Goal: Information Seeking & Learning: Learn about a topic

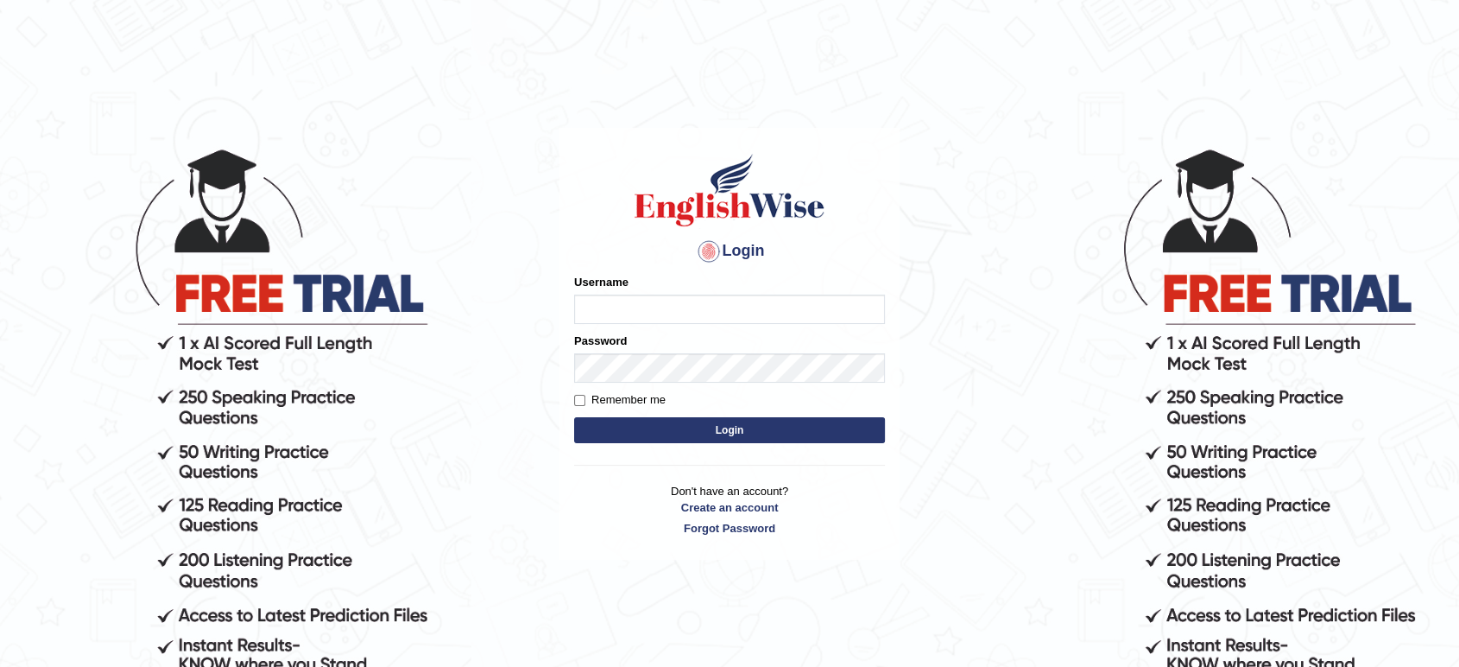
type input "[PERSON_NAME]"
click at [686, 427] on button "Login" at bounding box center [729, 430] width 311 height 26
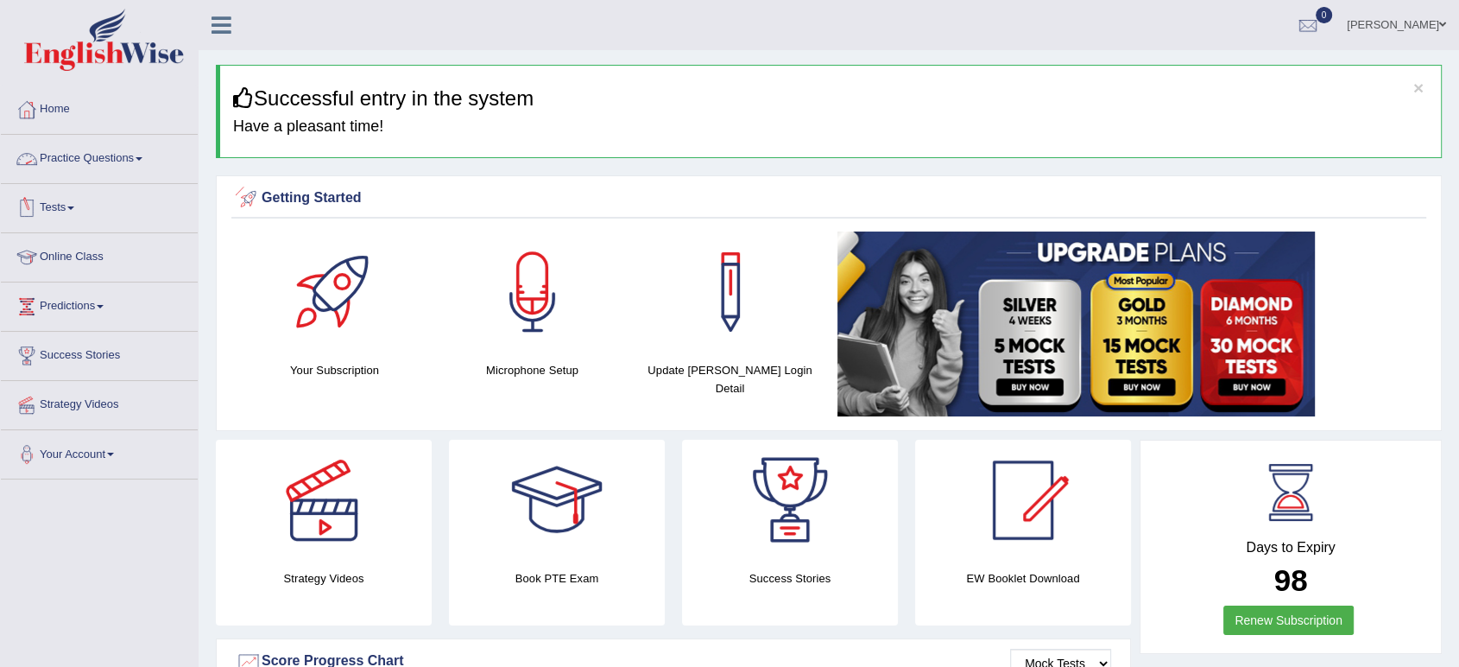
click at [134, 168] on link "Practice Questions" at bounding box center [99, 156] width 197 height 43
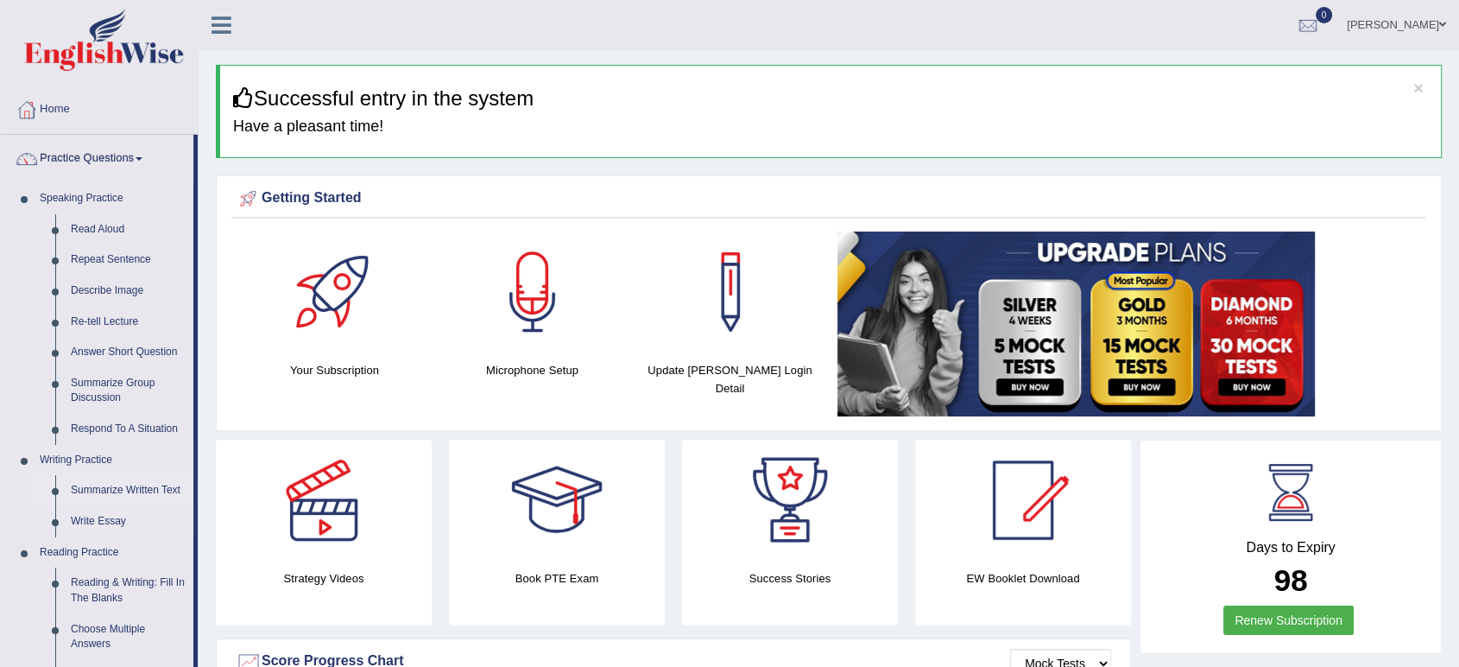
click at [101, 497] on link "Summarize Written Text" at bounding box center [128, 490] width 130 height 31
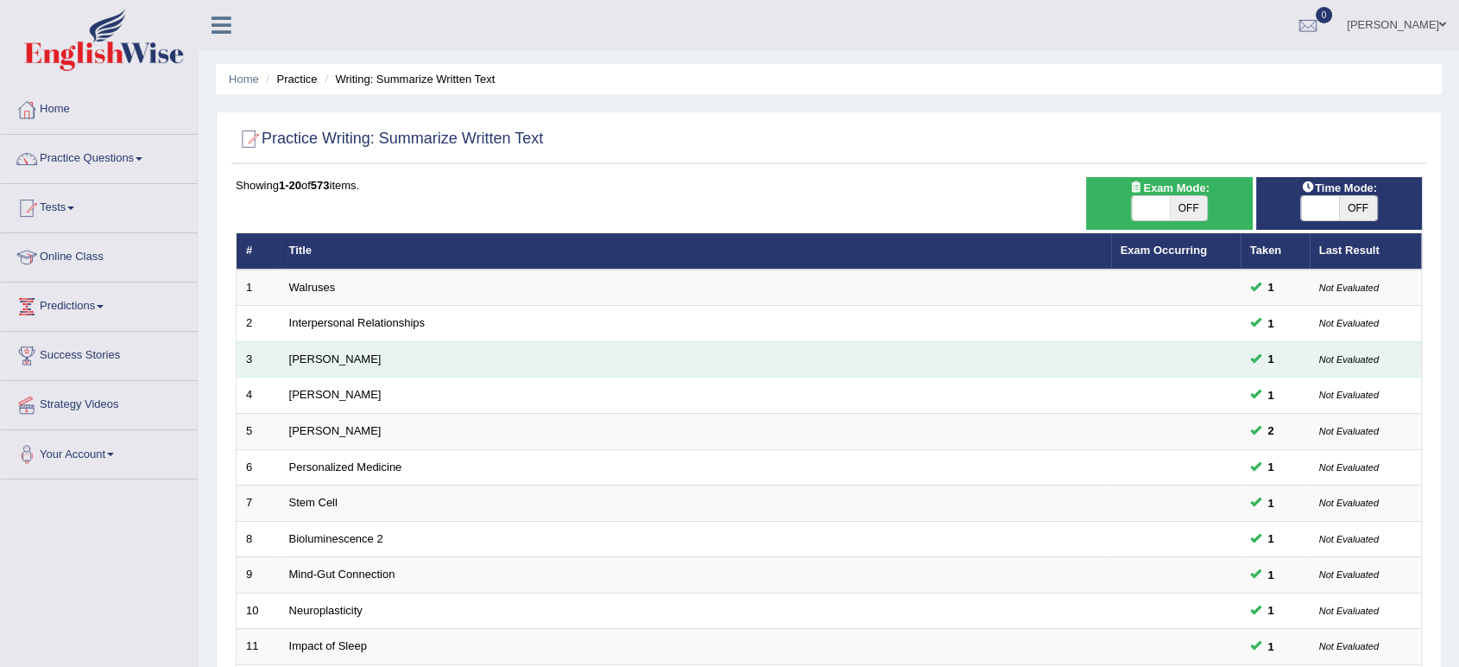
scroll to position [474, 0]
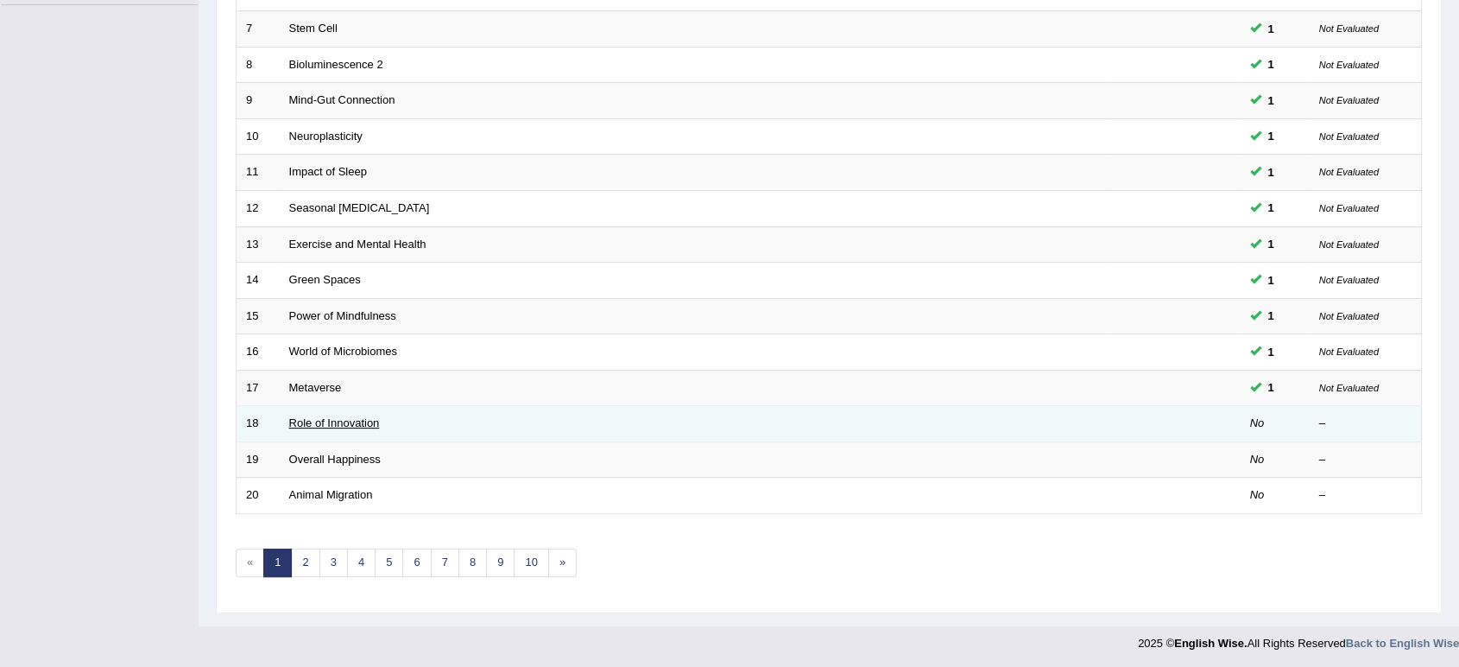
click at [360, 420] on link "Role of Innovation" at bounding box center [334, 422] width 91 height 13
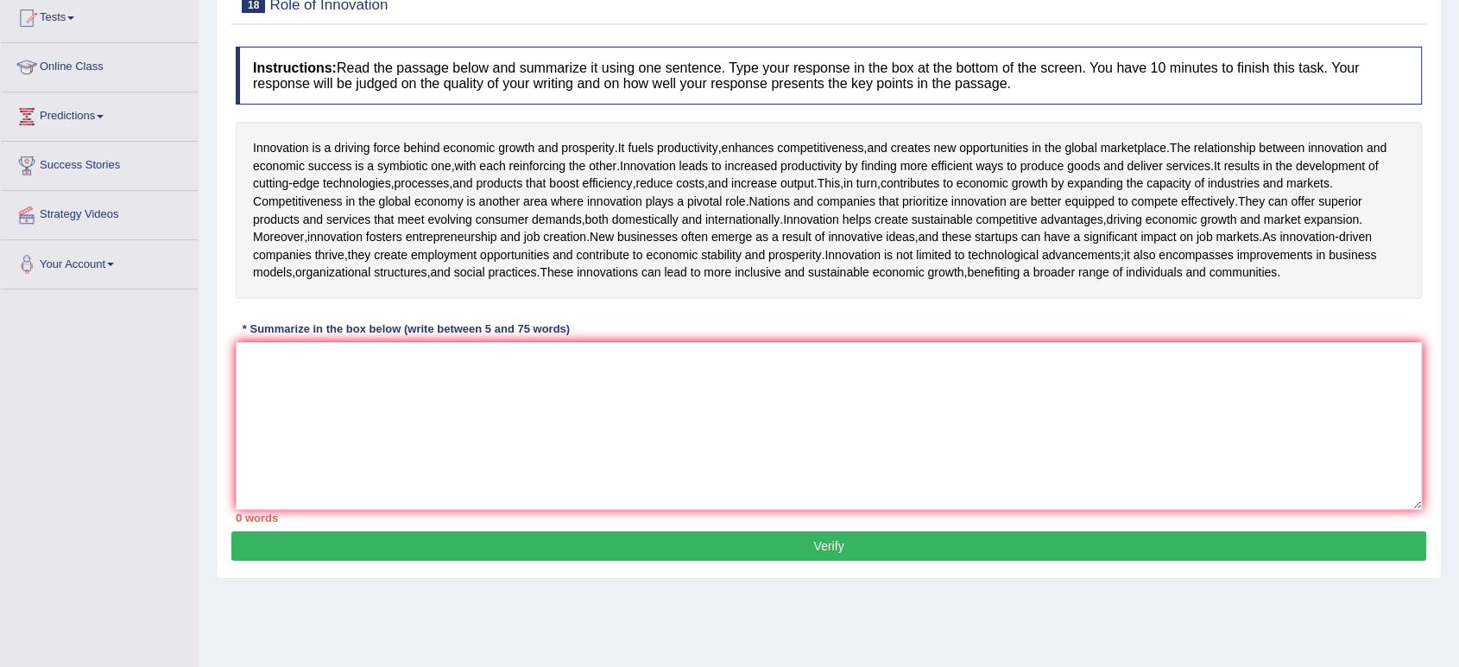
scroll to position [191, 0]
click at [389, 475] on textarea at bounding box center [829, 425] width 1186 height 168
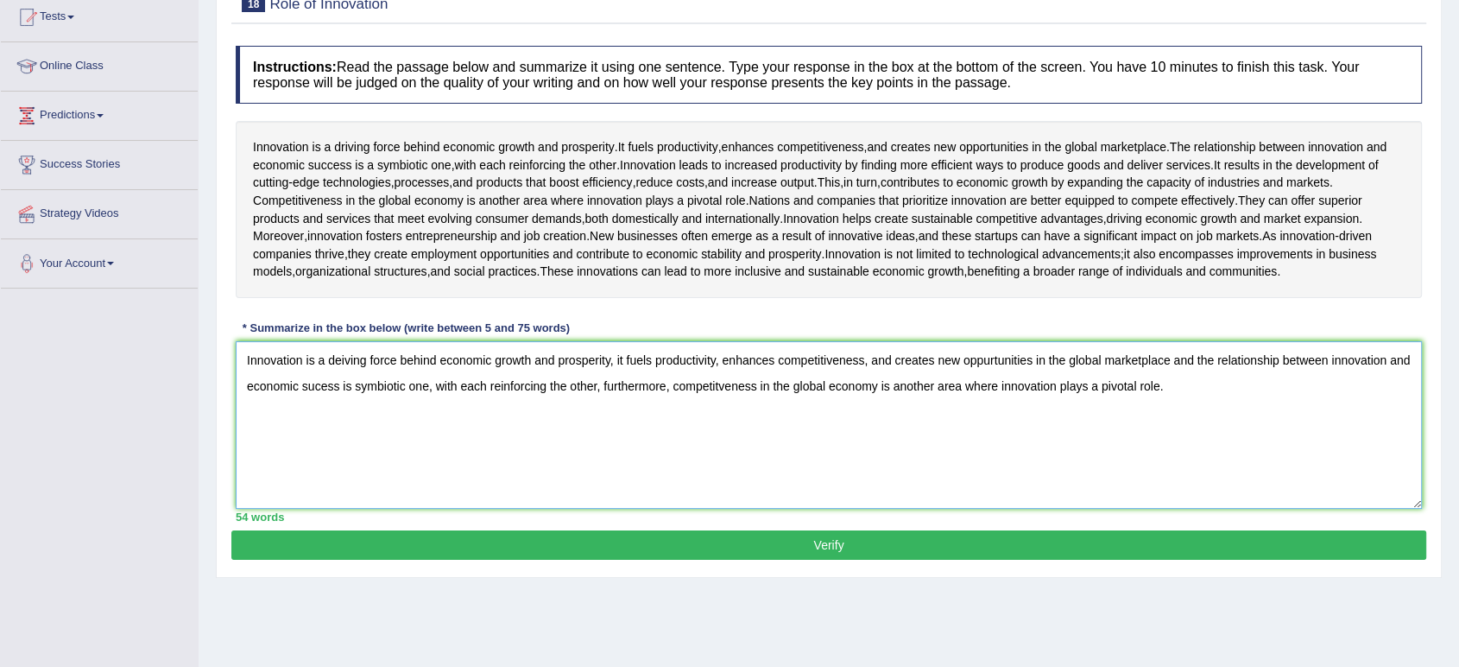
type textarea "Innovation is a deiving force behind economic growth and prosperity, it fuels p…"
click at [490, 560] on button "Verify" at bounding box center [828, 544] width 1195 height 29
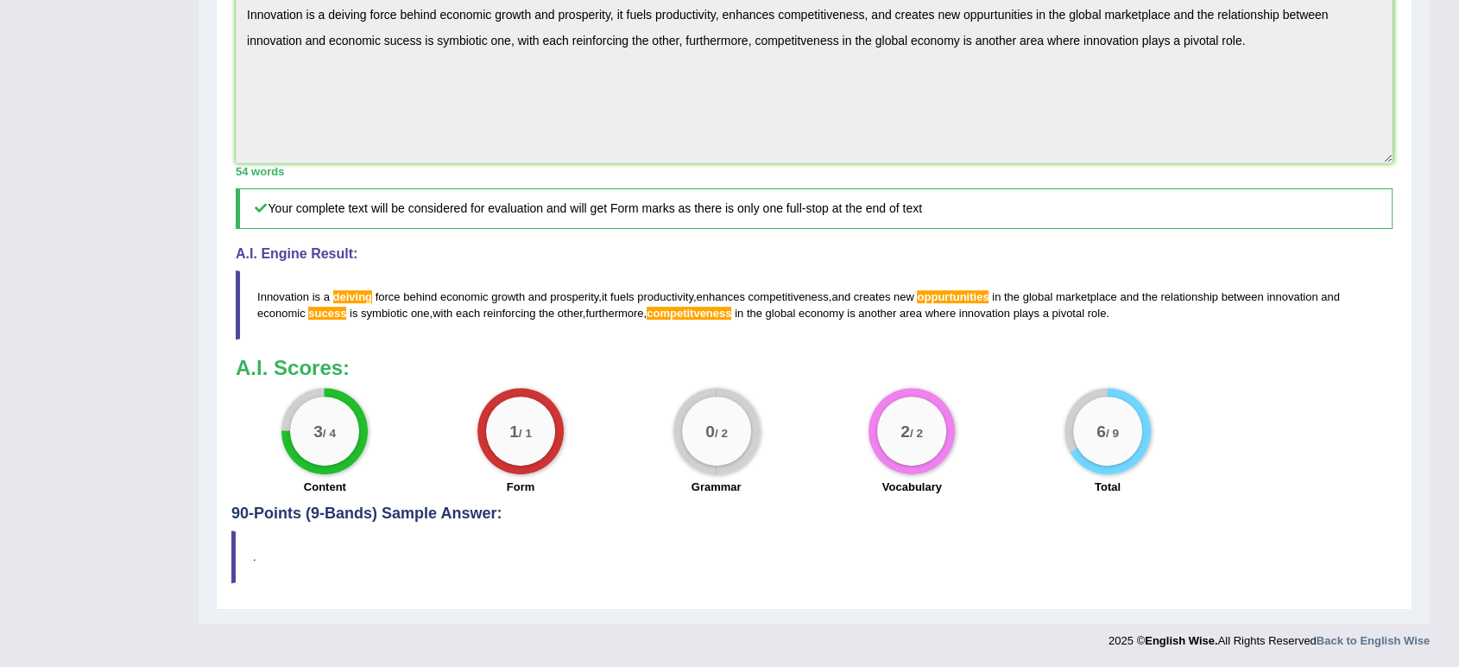
scroll to position [0, 0]
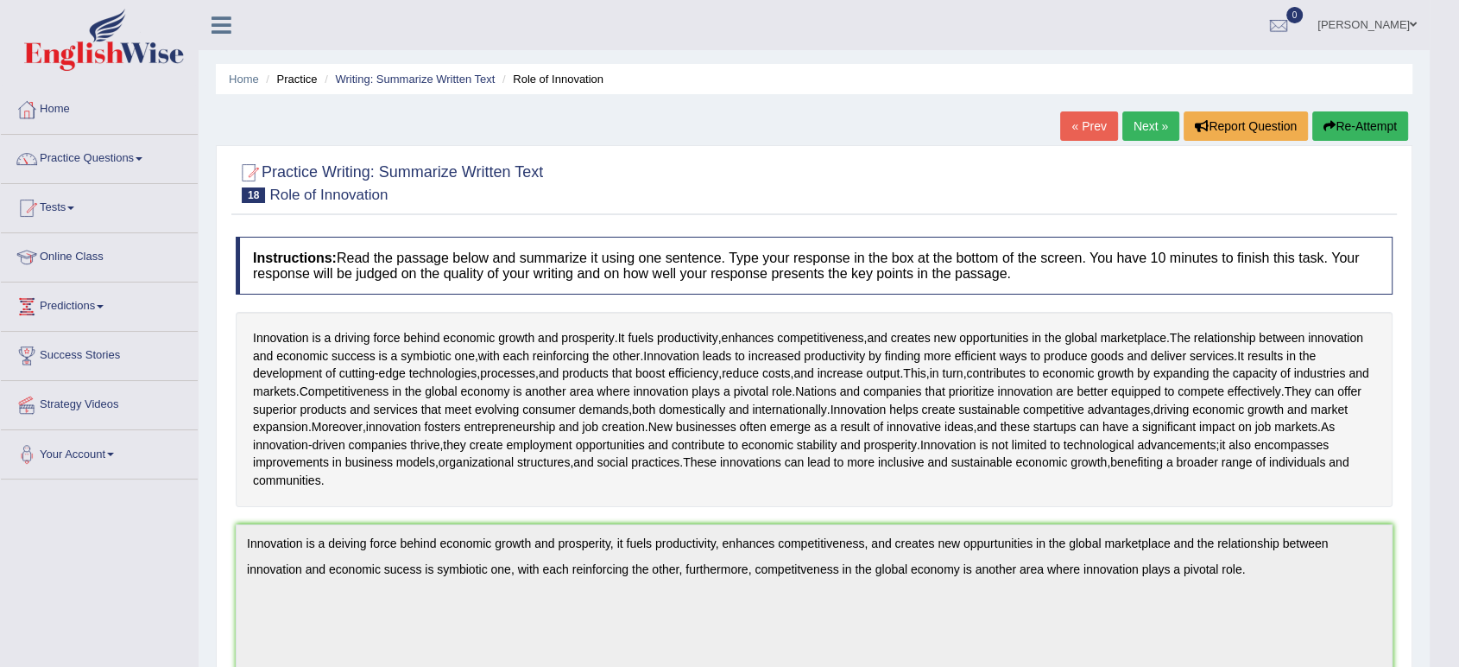
click at [1143, 125] on link "Next »" at bounding box center [1151, 125] width 57 height 29
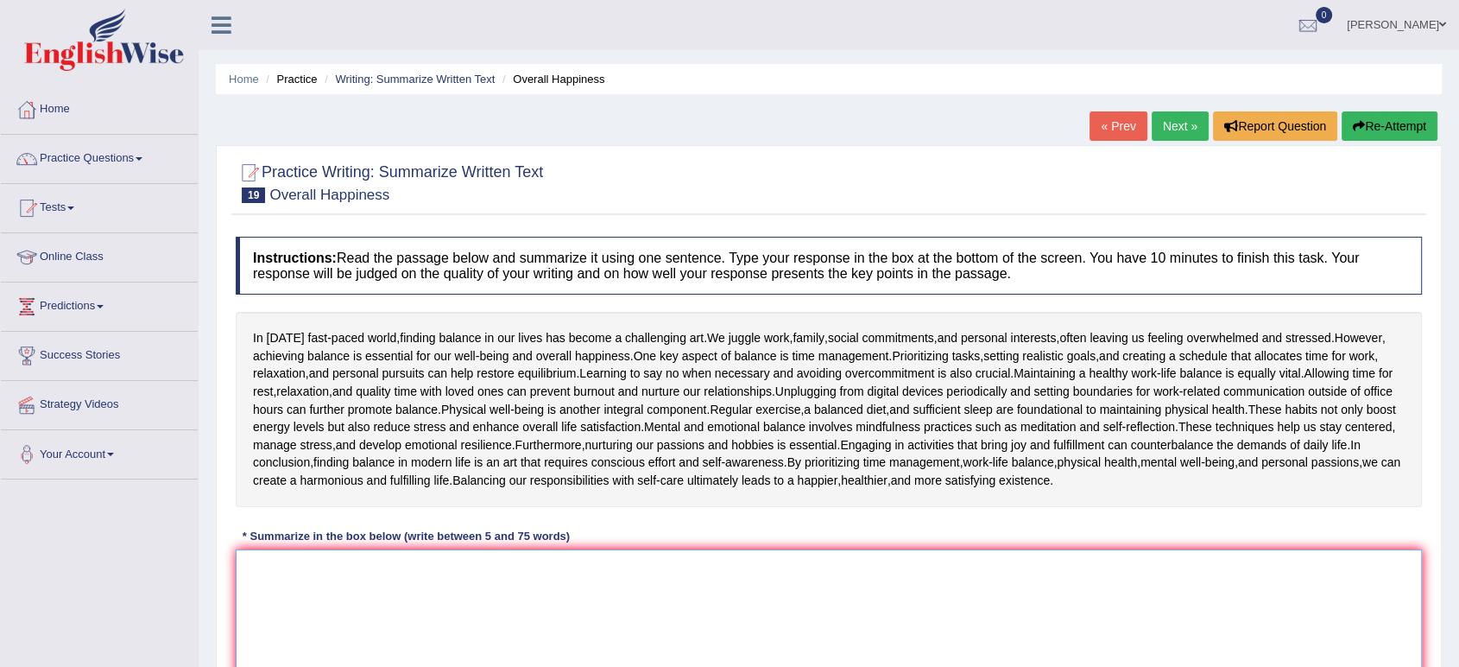
click at [531, 630] on textarea at bounding box center [829, 633] width 1186 height 168
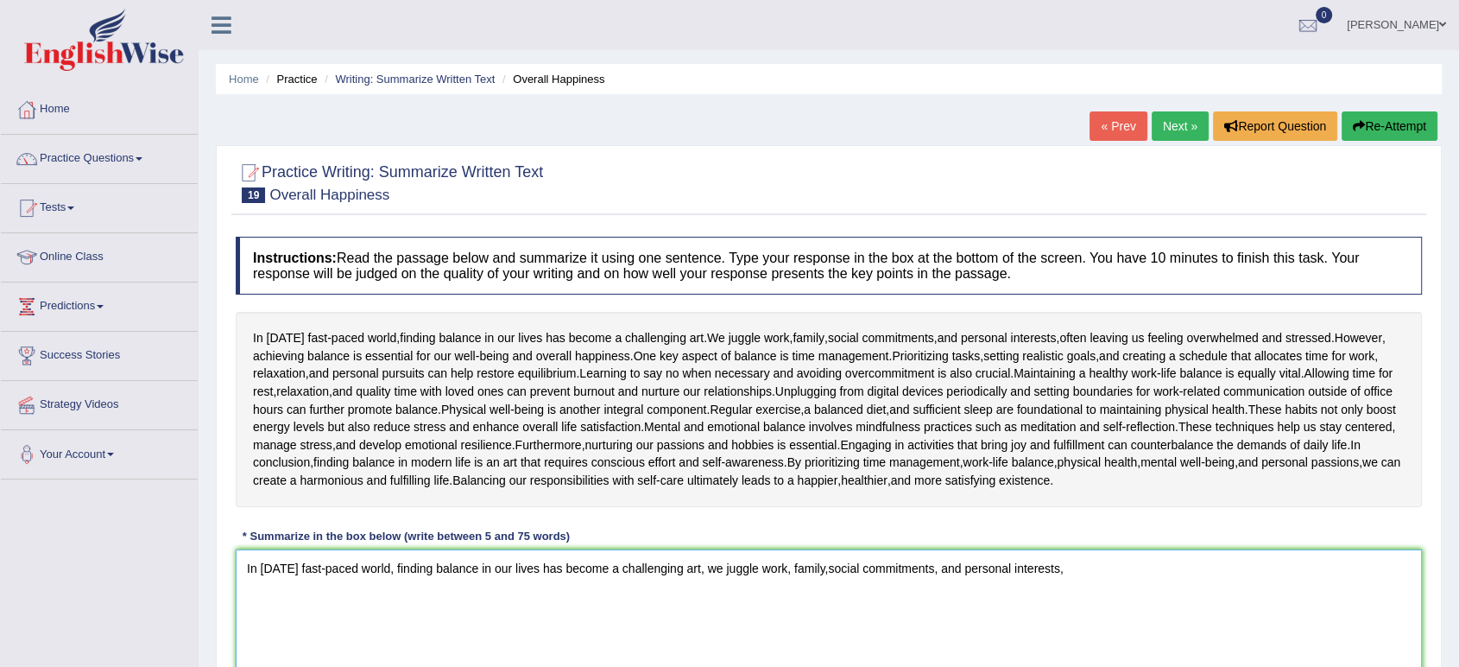
click at [475, 620] on textarea "In today's fast-paced world, finding balance in our lives has become a challeng…" at bounding box center [829, 633] width 1186 height 168
click at [1104, 571] on textarea "In today's fast-paced world, finding balance in our lives has become a challeng…" at bounding box center [829, 633] width 1186 height 168
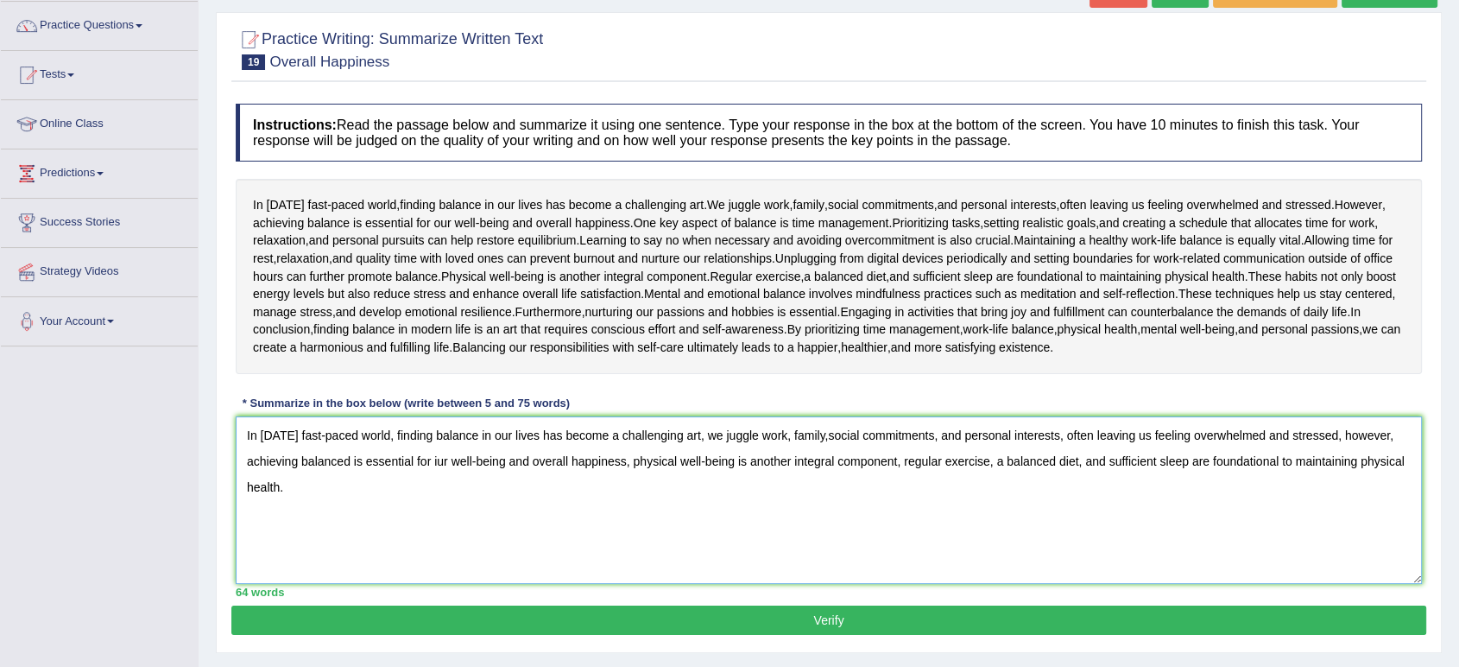
scroll to position [132, 0]
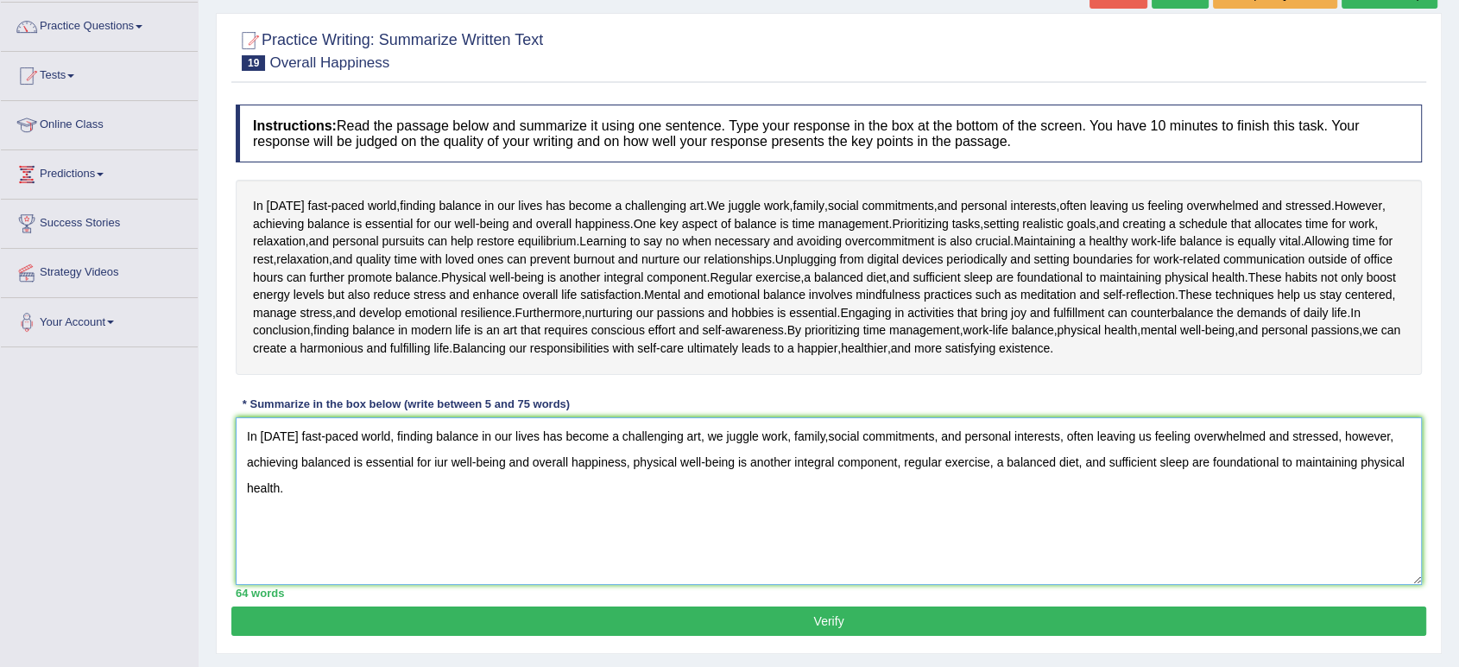
type textarea "In today's fast-paced world, finding balance in our lives has become a challeng…"
click at [764, 617] on button "Verify" at bounding box center [828, 620] width 1195 height 29
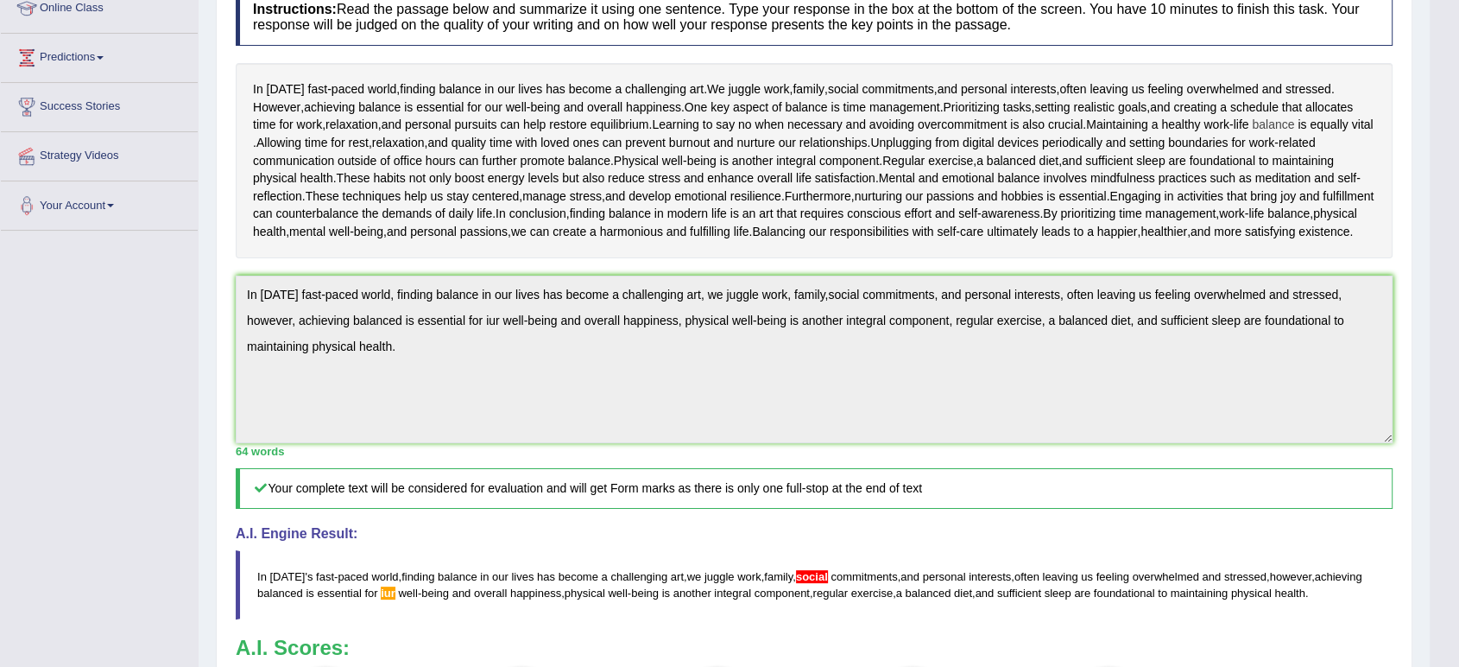
scroll to position [0, 0]
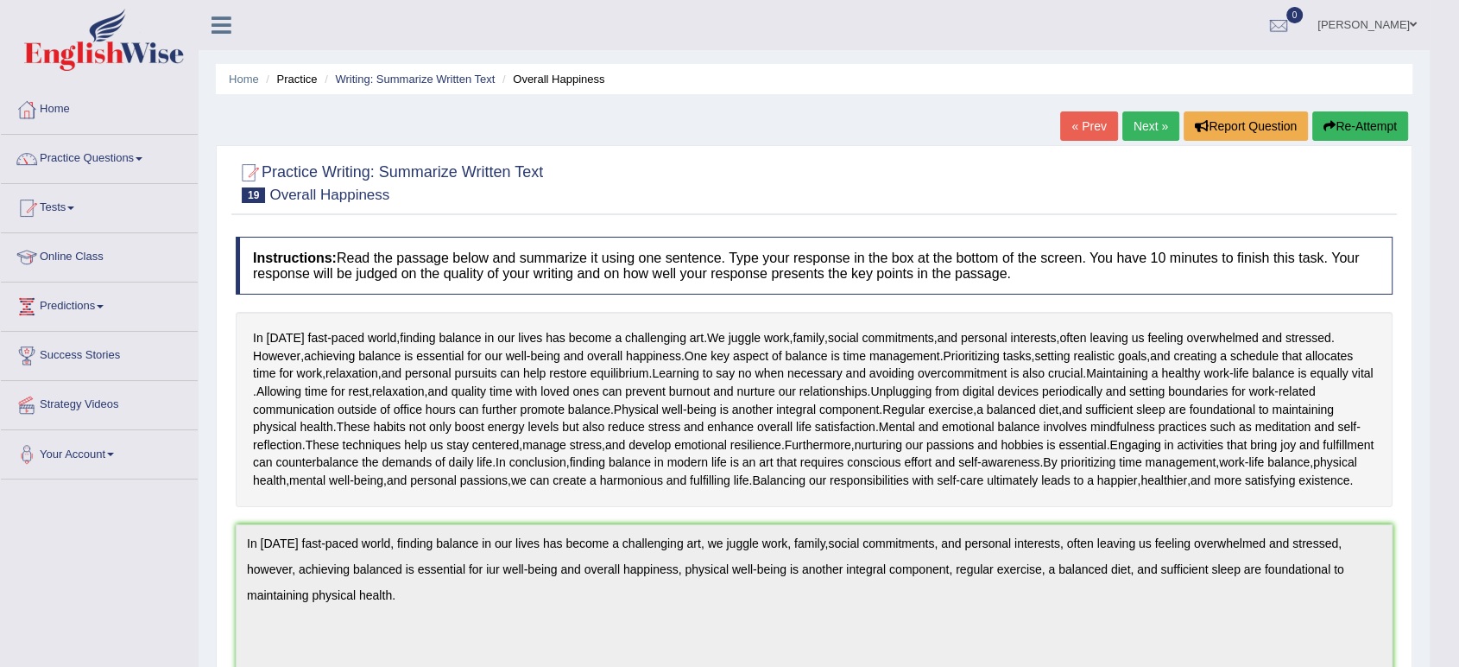
click at [1340, 133] on button "Re-Attempt" at bounding box center [1360, 125] width 96 height 29
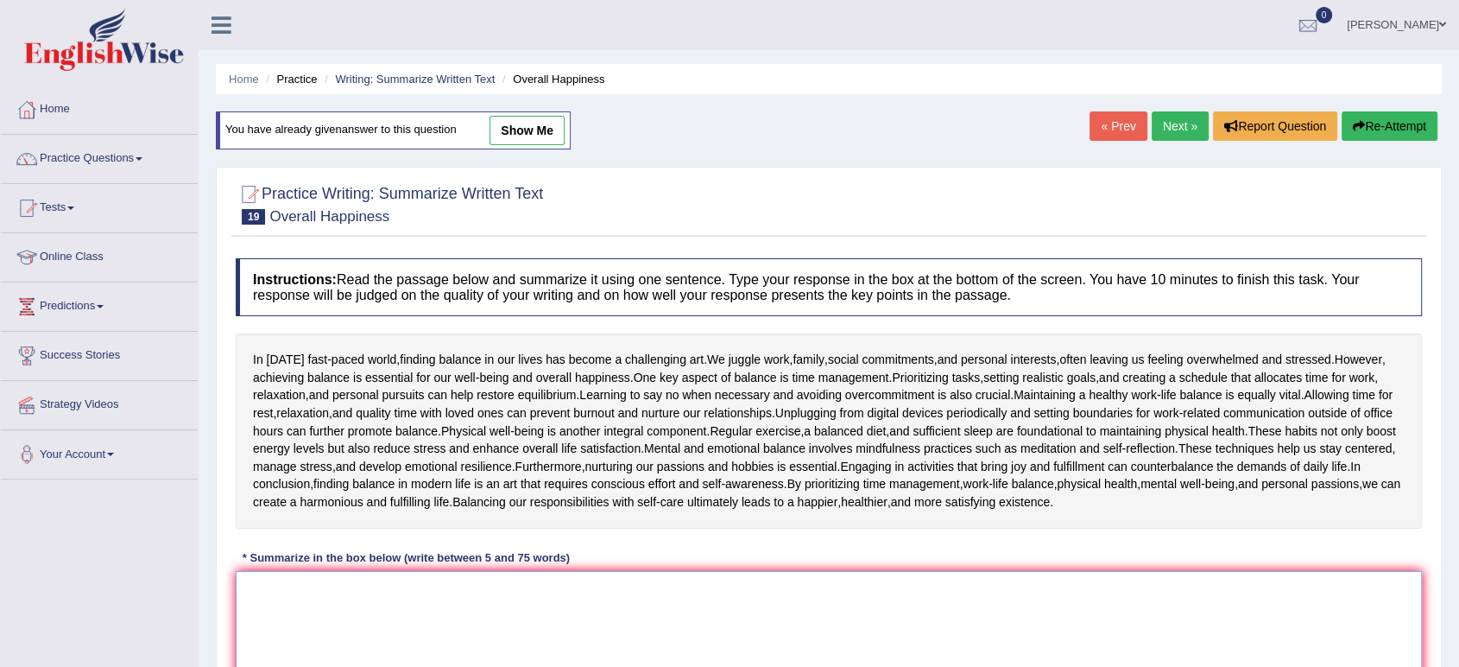
click at [682, 578] on textarea at bounding box center [829, 655] width 1186 height 168
paste textarea "In today's fast-paced world, finding balance in our lives has become a challeng…"
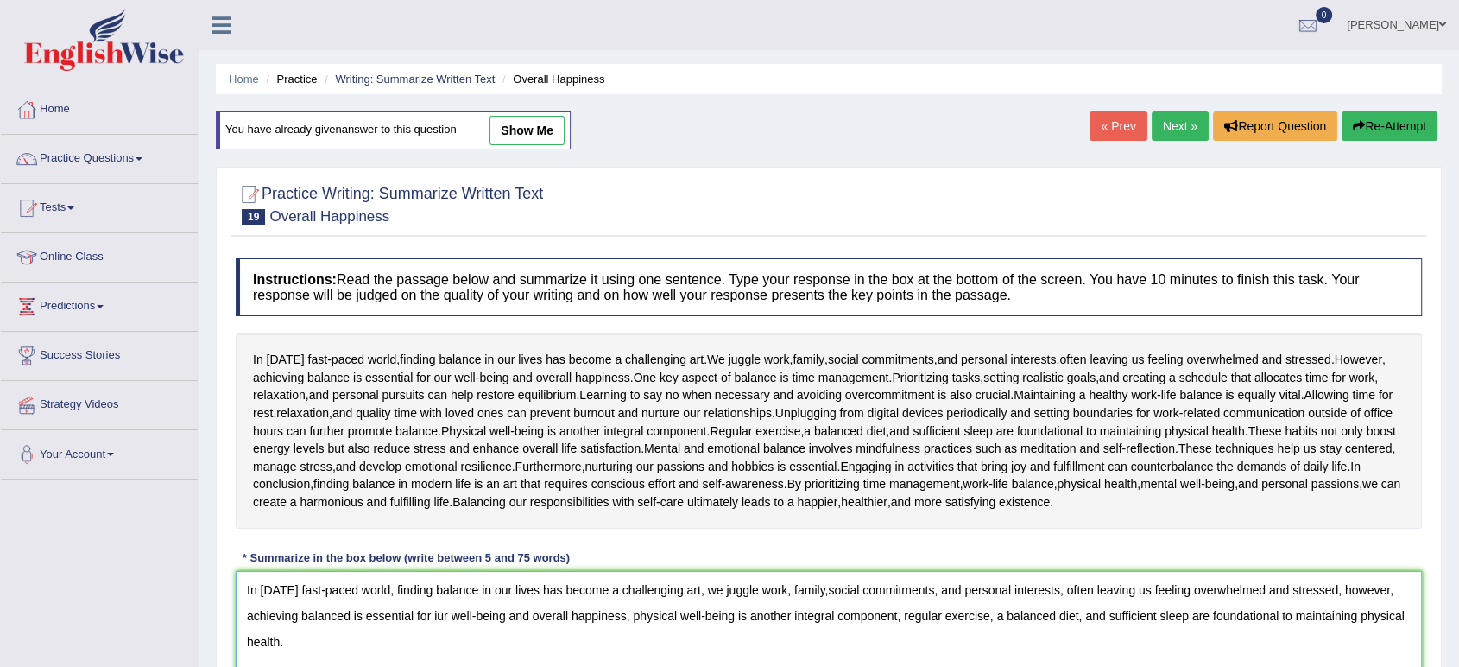
click at [446, 616] on textarea "In today's fast-paced world, finding balance in our lives has become a challeng…" at bounding box center [829, 655] width 1186 height 168
click at [440, 624] on textarea "In today's fast-paced world, finding balance in our lives has become a challeng…" at bounding box center [829, 655] width 1186 height 168
click at [831, 594] on textarea "In today's fast-paced world, finding balance in our lives has become a challeng…" at bounding box center [829, 655] width 1186 height 168
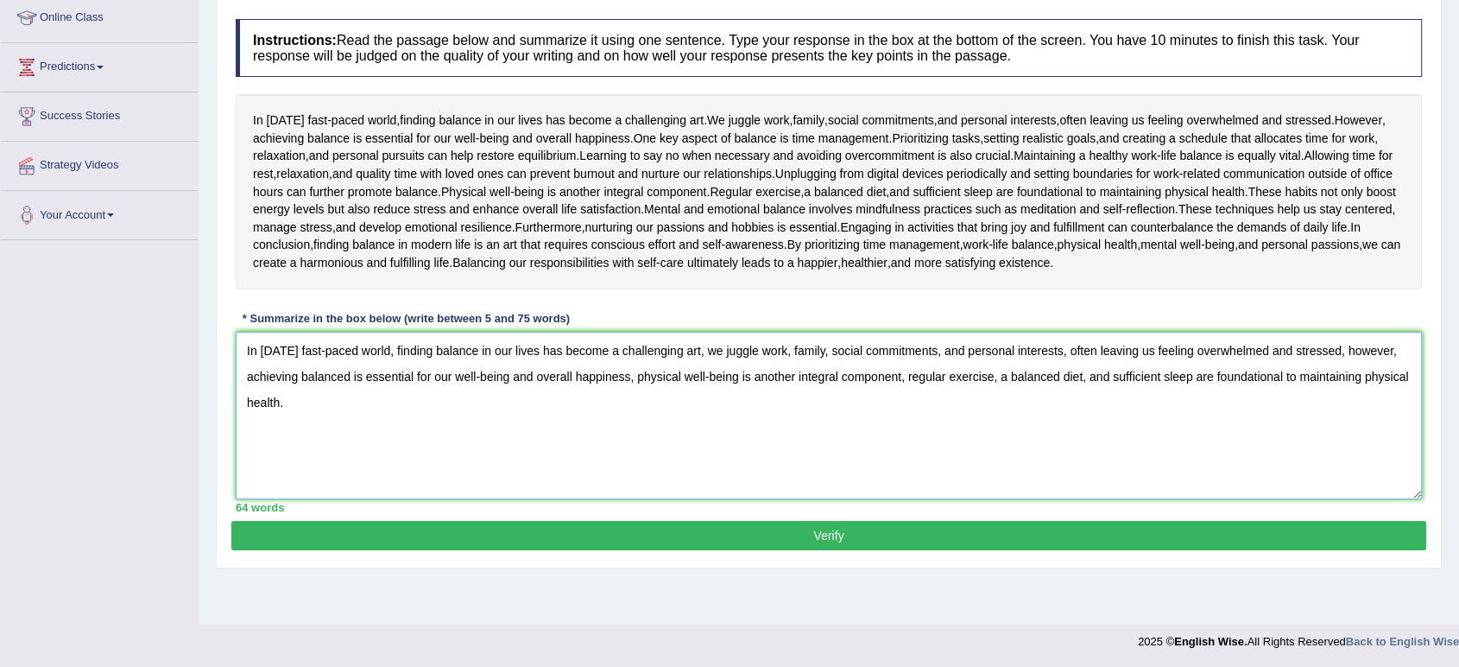
type textarea "In today's fast-paced world, finding balance in our lives has become a challeng…"
click at [795, 531] on button "Verify" at bounding box center [828, 535] width 1195 height 29
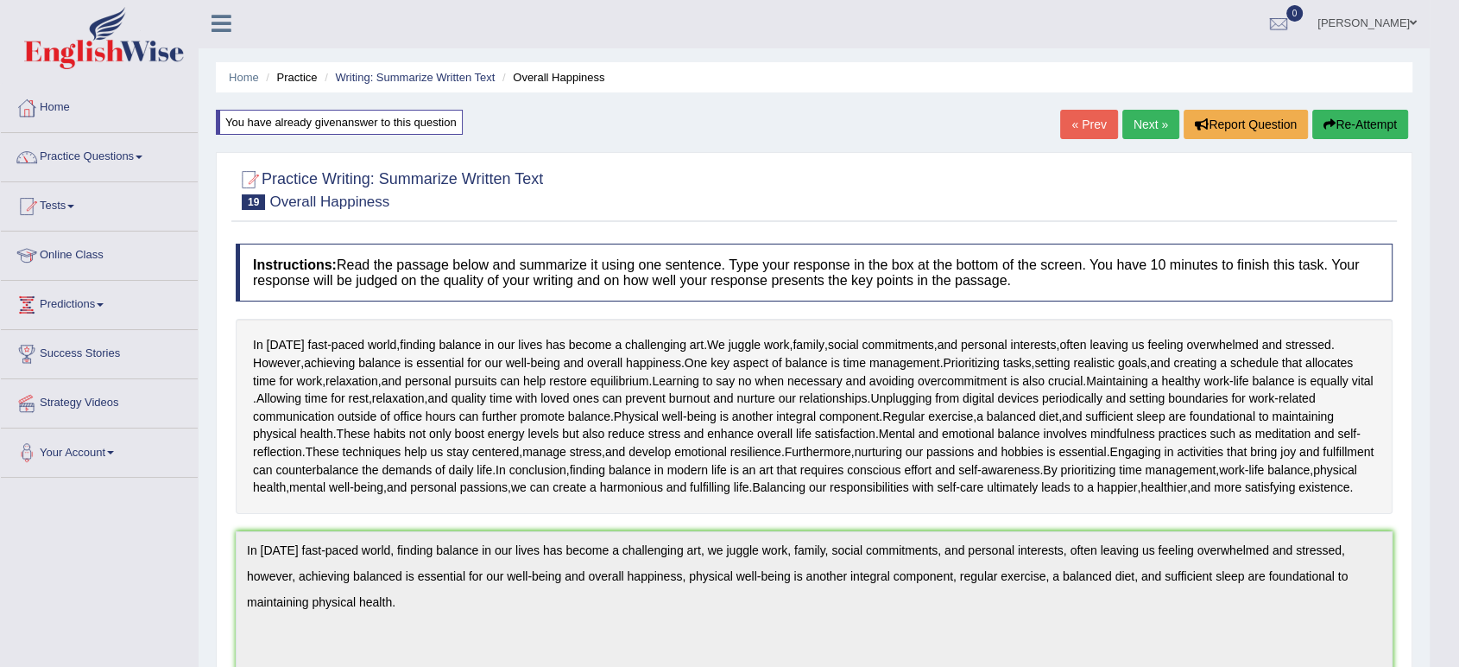
scroll to position [0, 0]
click at [1138, 129] on link "Next »" at bounding box center [1151, 125] width 57 height 29
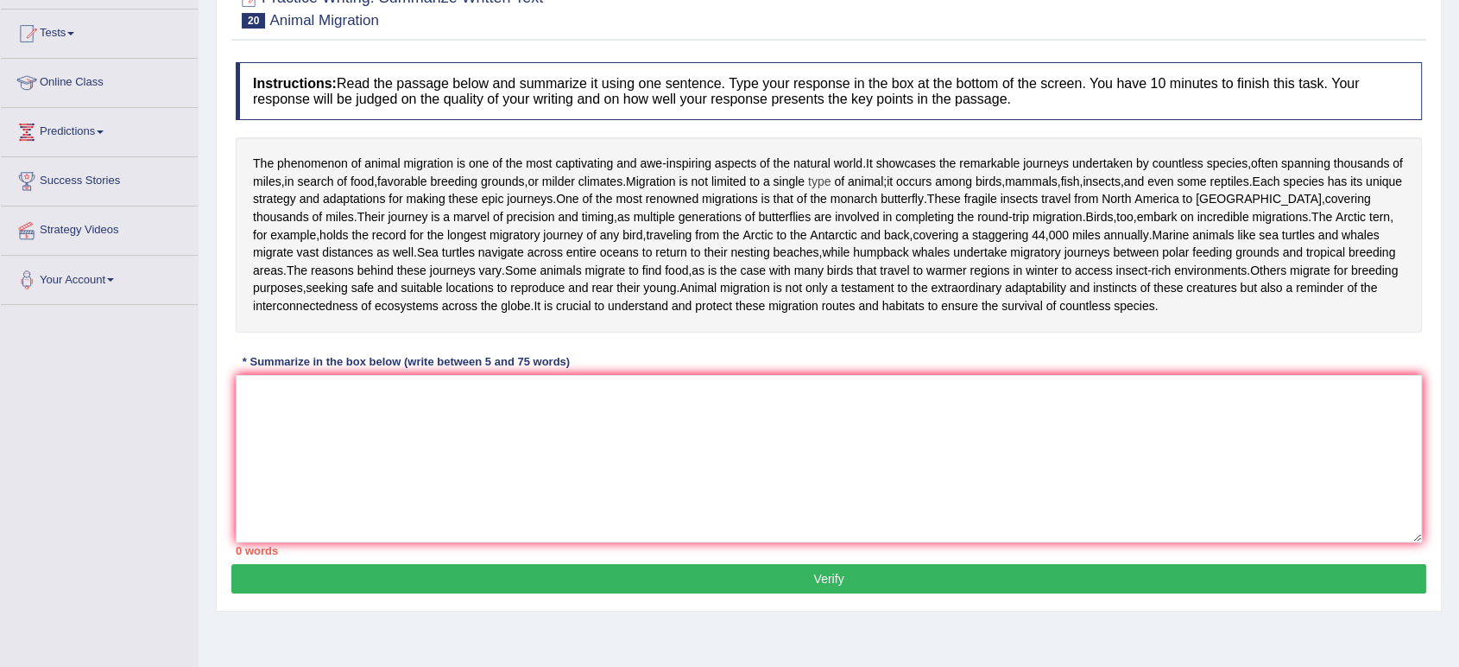
scroll to position [239, 0]
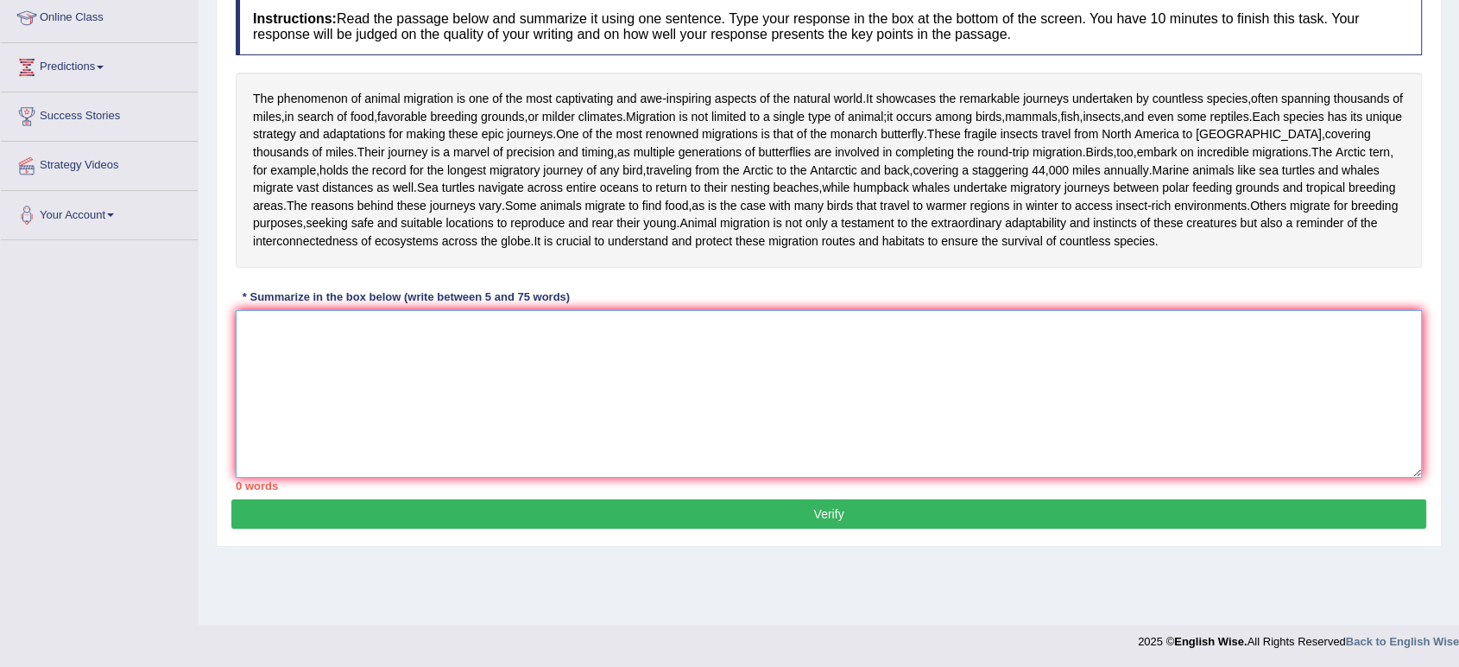
click at [797, 408] on textarea at bounding box center [829, 394] width 1186 height 168
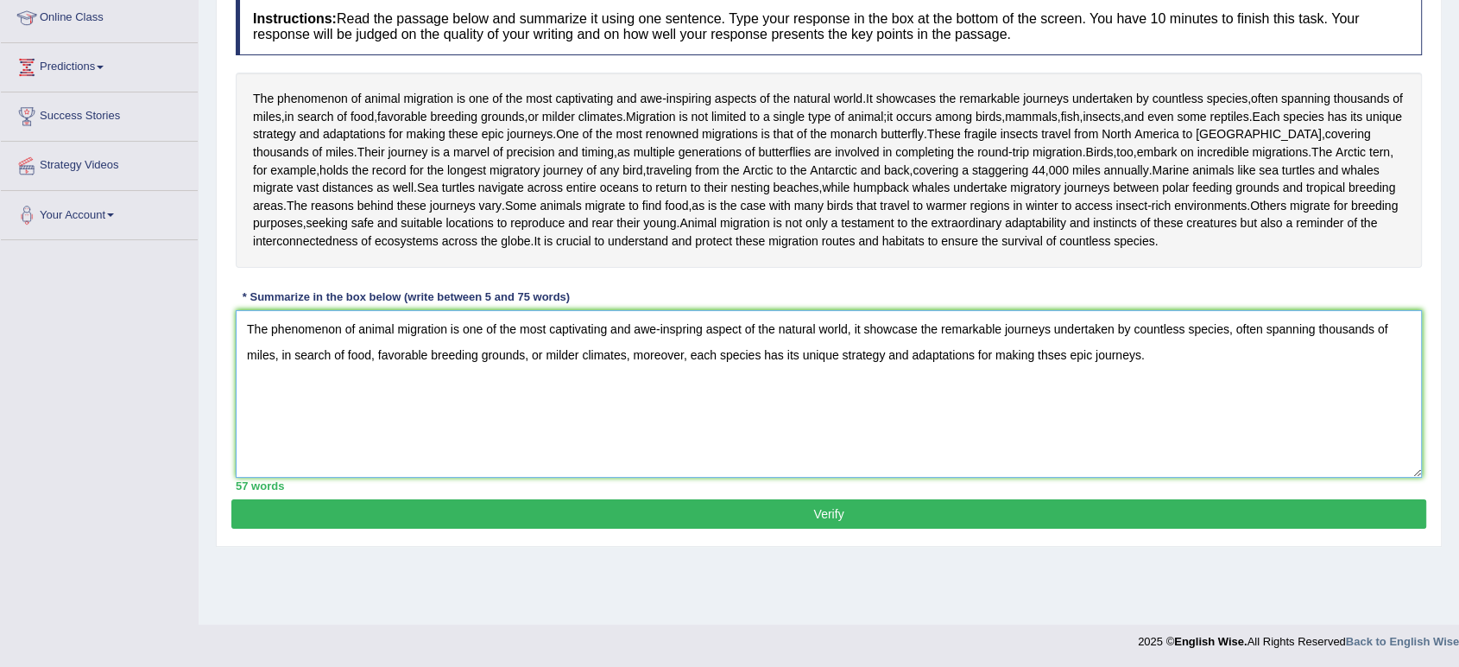
type textarea "The phenomenon of animal migration is one of the most captivating and awe-inspr…"
click at [786, 528] on button "Verify" at bounding box center [828, 513] width 1195 height 29
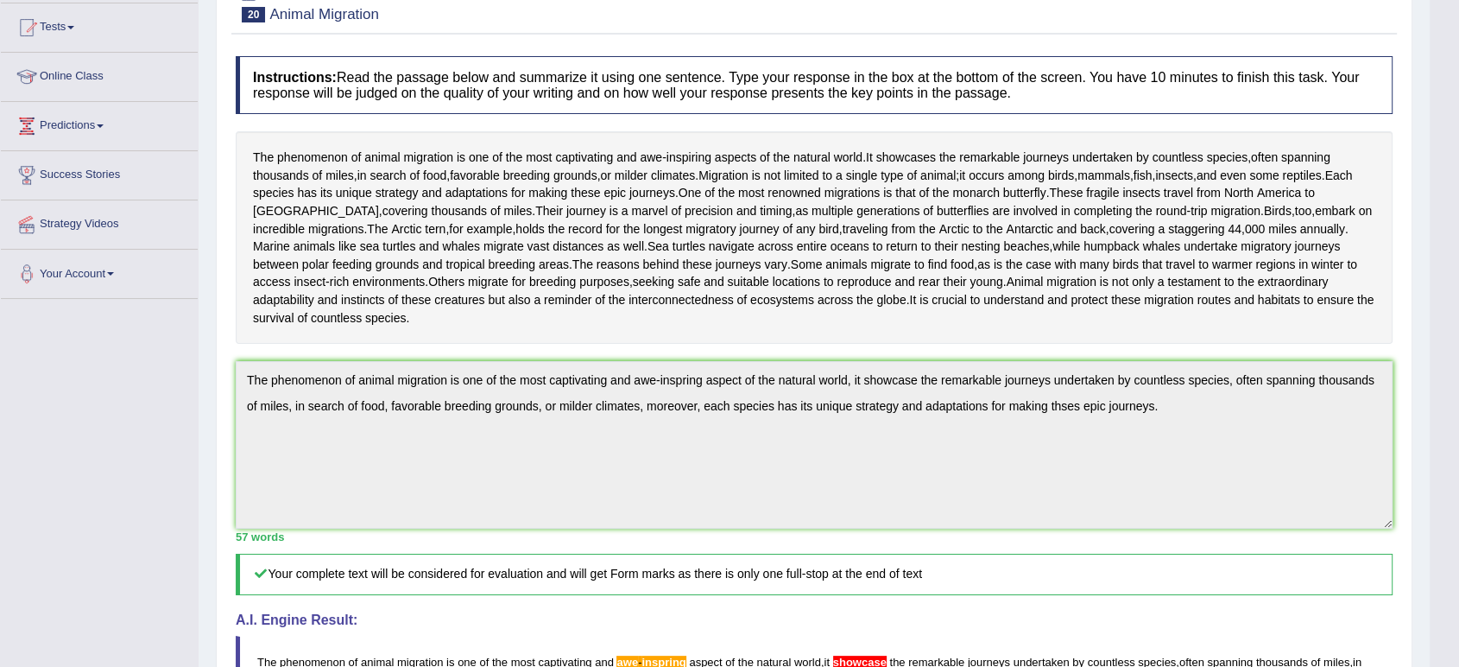
scroll to position [0, 0]
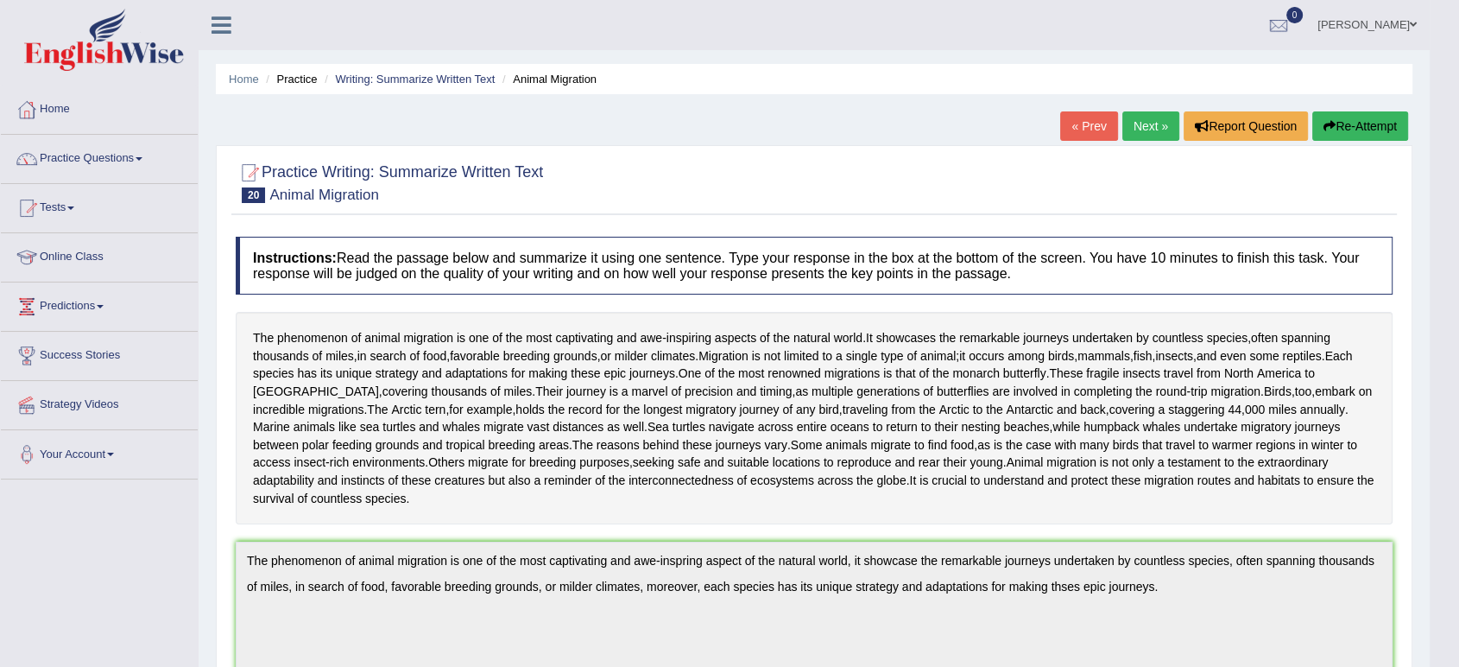
click at [1350, 120] on button "Re-Attempt" at bounding box center [1360, 125] width 96 height 29
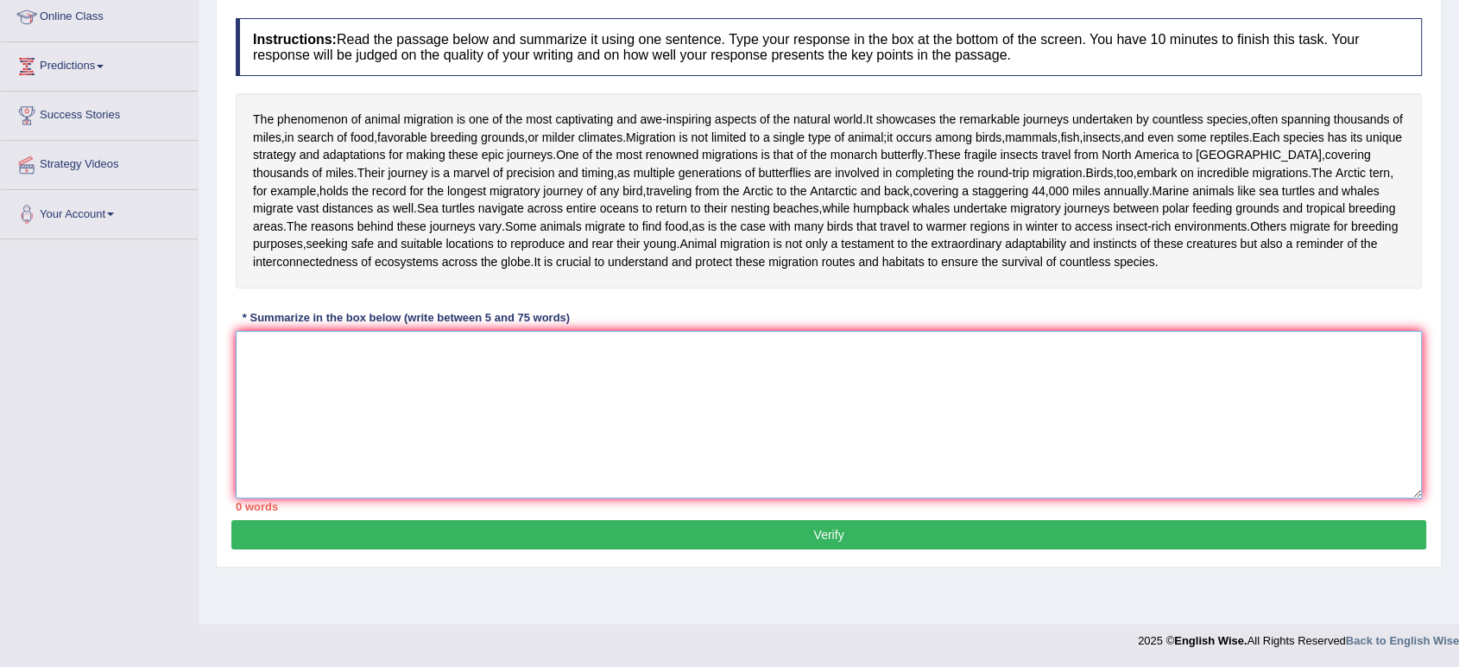
click at [291, 410] on textarea at bounding box center [829, 415] width 1186 height 168
paste textarea "The phenomenon of animal migration is one of the most captivating and awe-inspr…"
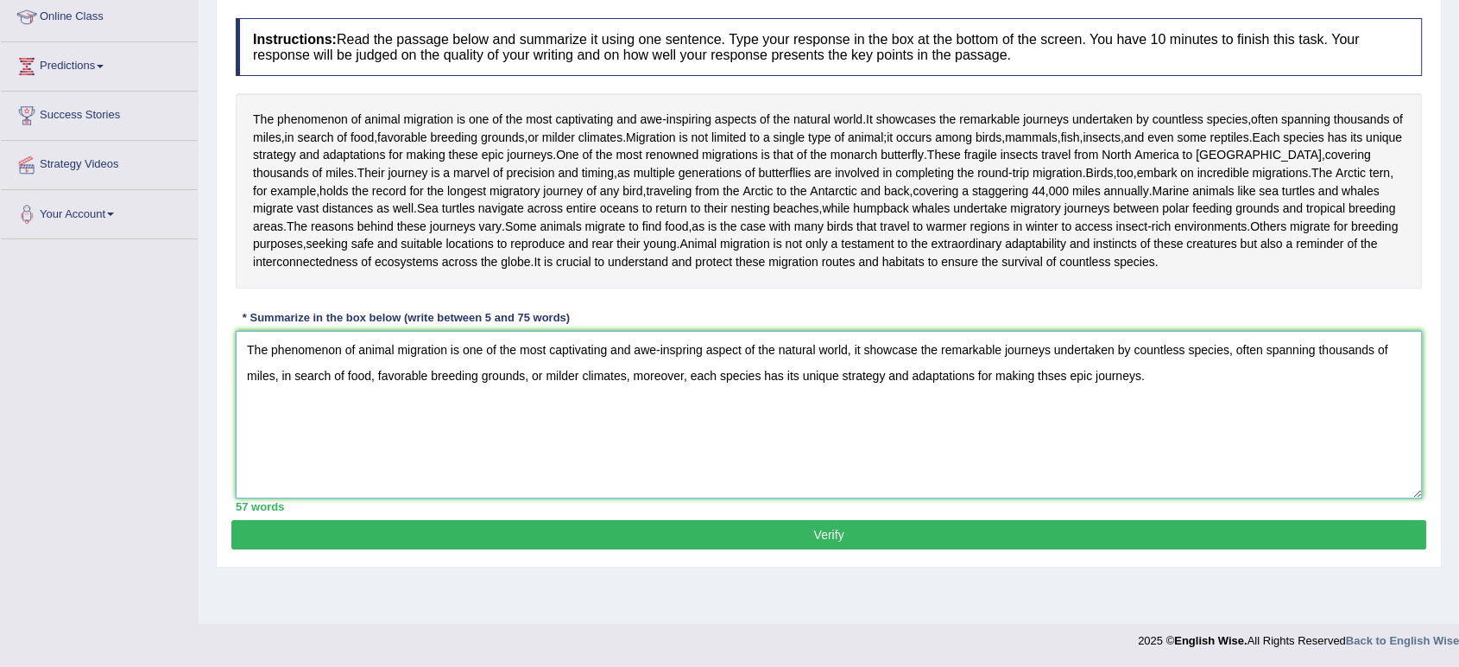
click at [291, 410] on textarea "The phenomenon of animal migration is one of the most captivating and awe-inspr…" at bounding box center [829, 415] width 1186 height 168
click at [679, 400] on textarea "The phenomenon of animal migration is one of the most captivating and awe-inspr…" at bounding box center [829, 415] width 1186 height 168
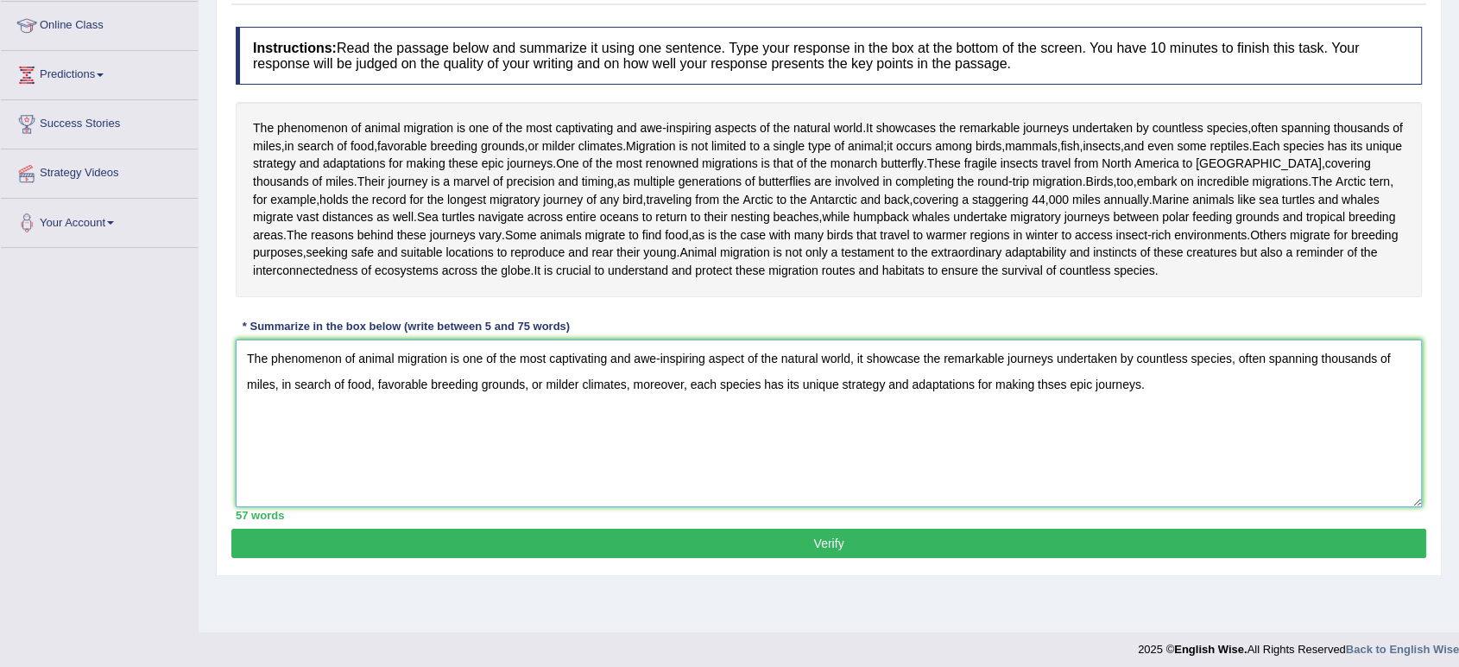
scroll to position [250, 0]
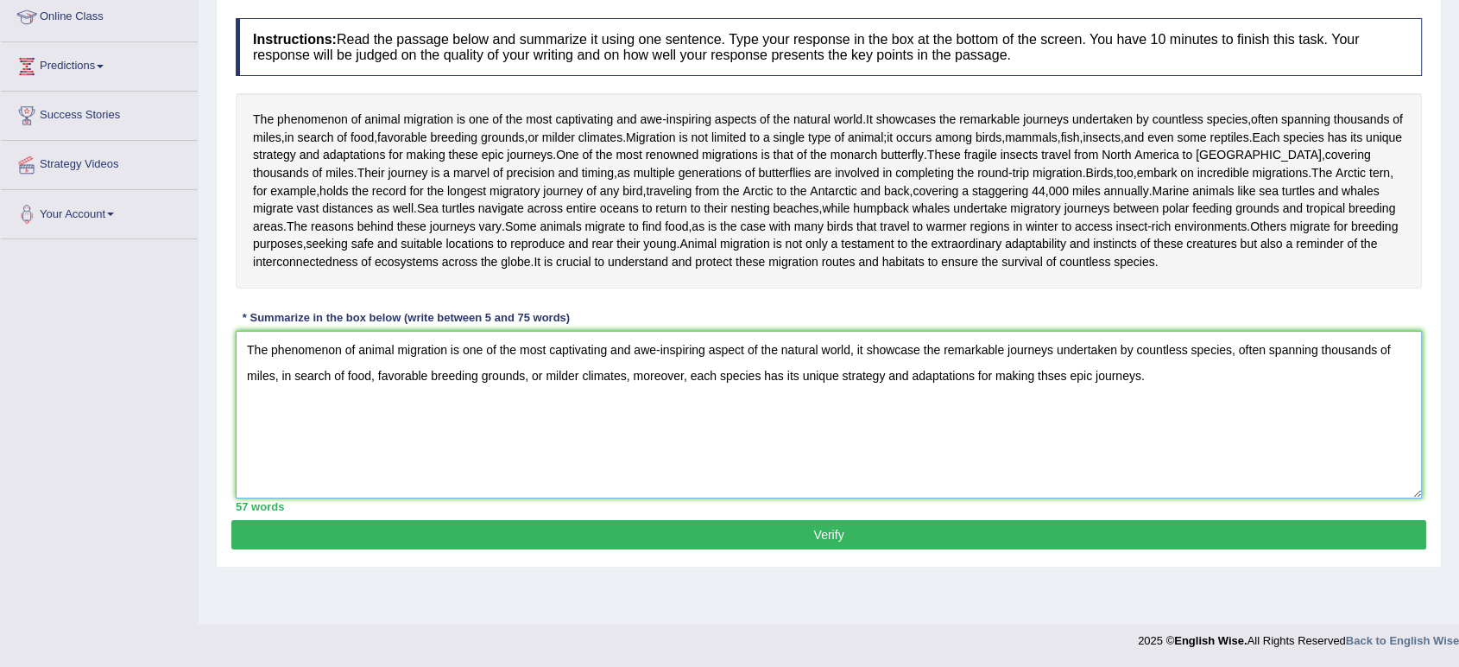
click at [919, 405] on textarea "The phenomenon of animal migration is one of the most captivating and awe-inspi…" at bounding box center [829, 415] width 1186 height 168
click at [1063, 430] on textarea "The phenomenon of animal migration is one of the most captivating and awe-inspi…" at bounding box center [829, 415] width 1186 height 168
click at [1076, 433] on textarea "The phenomenon of animal migration is one of the most captivating and awe-inspi…" at bounding box center [829, 415] width 1186 height 168
click at [401, 433] on textarea "The phenomenon of animal migration is one of the most captivating and awe-inspi…" at bounding box center [829, 415] width 1186 height 168
type textarea "The phenomenon of animal migration is one of the most captivating and awe-inspi…"
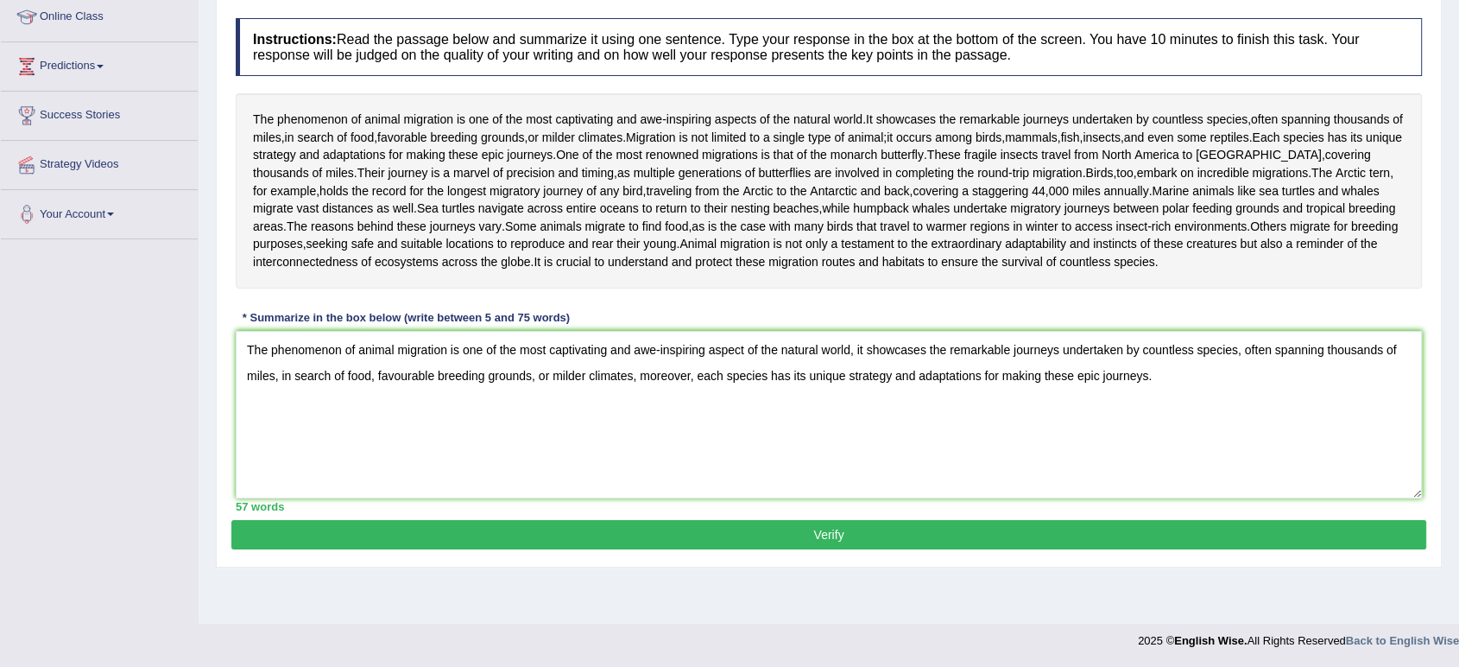
click at [455, 549] on button "Verify" at bounding box center [828, 534] width 1195 height 29
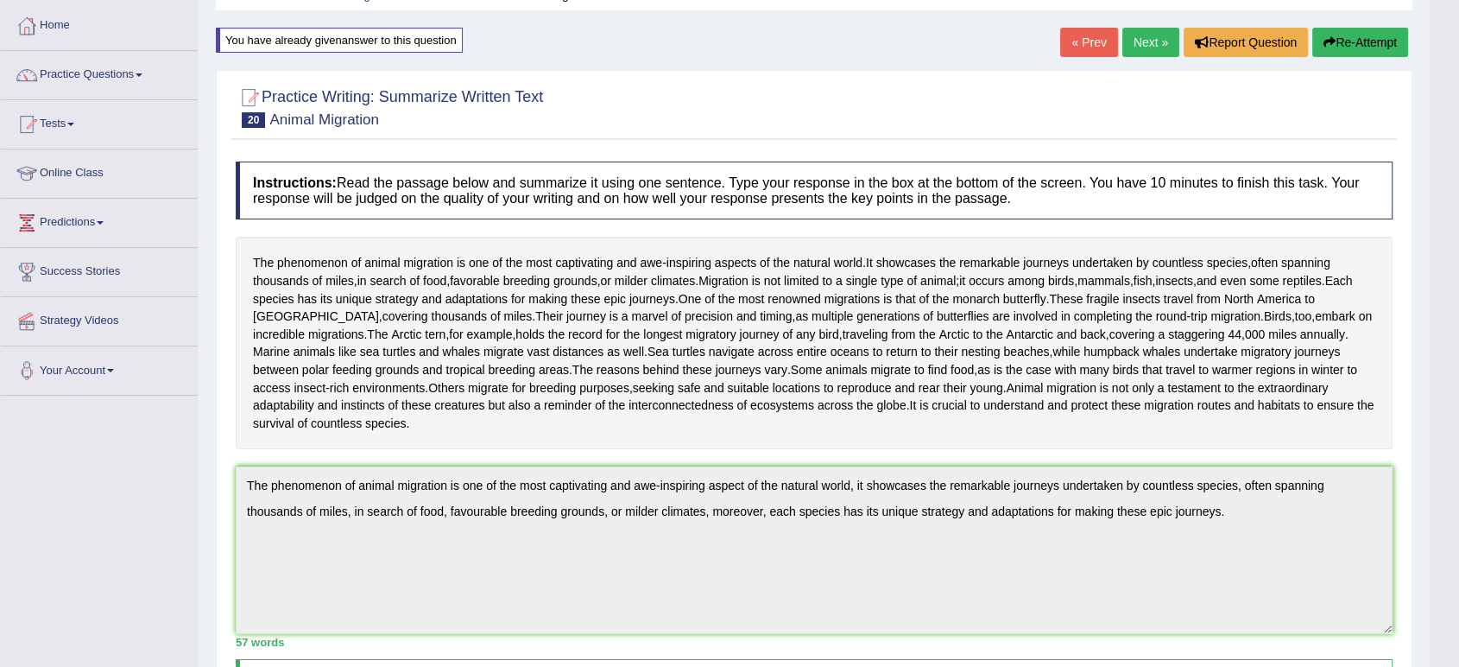
scroll to position [0, 0]
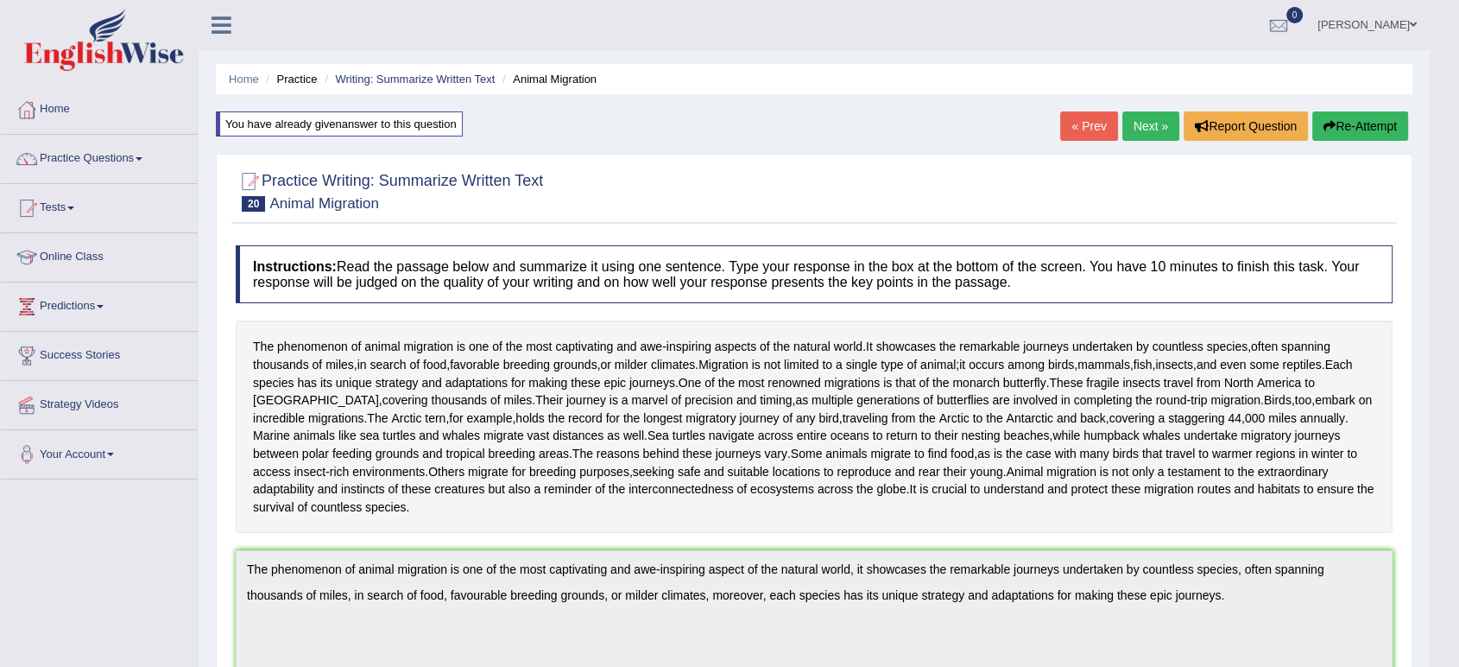
click at [1147, 131] on link "Next »" at bounding box center [1151, 125] width 57 height 29
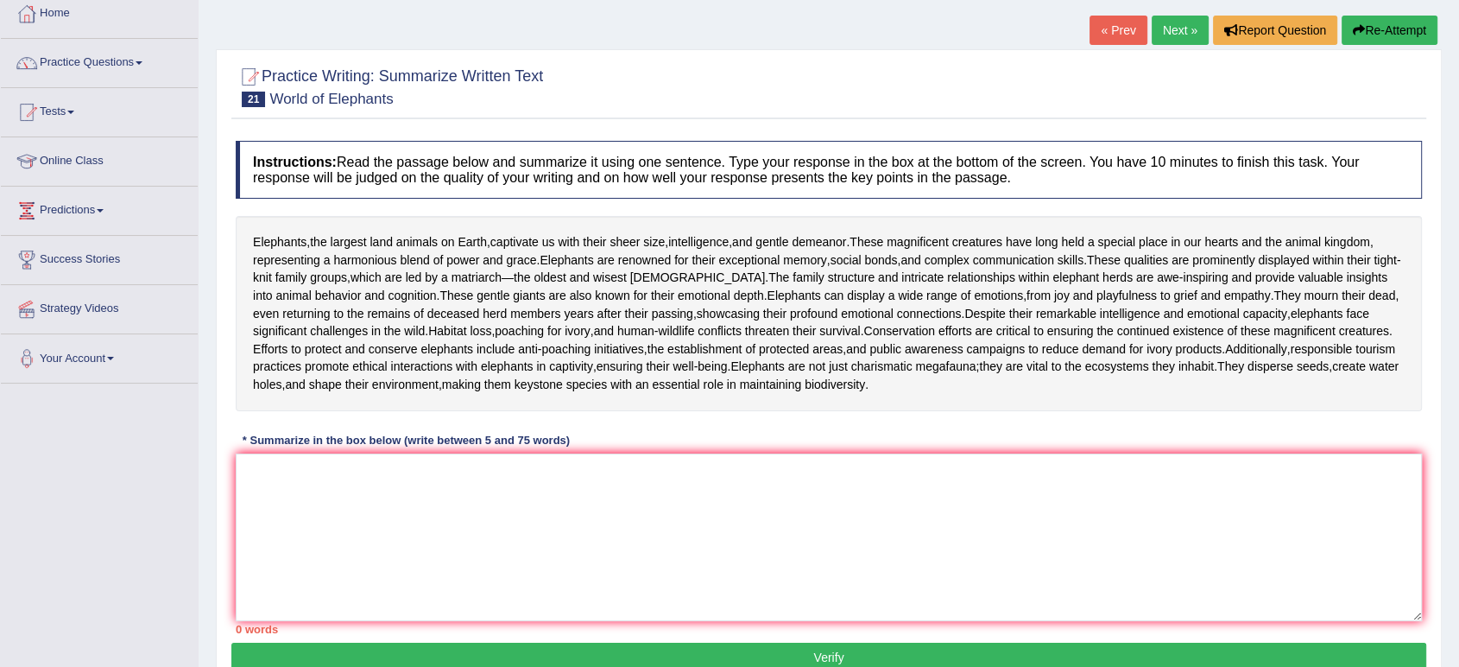
scroll to position [98, 0]
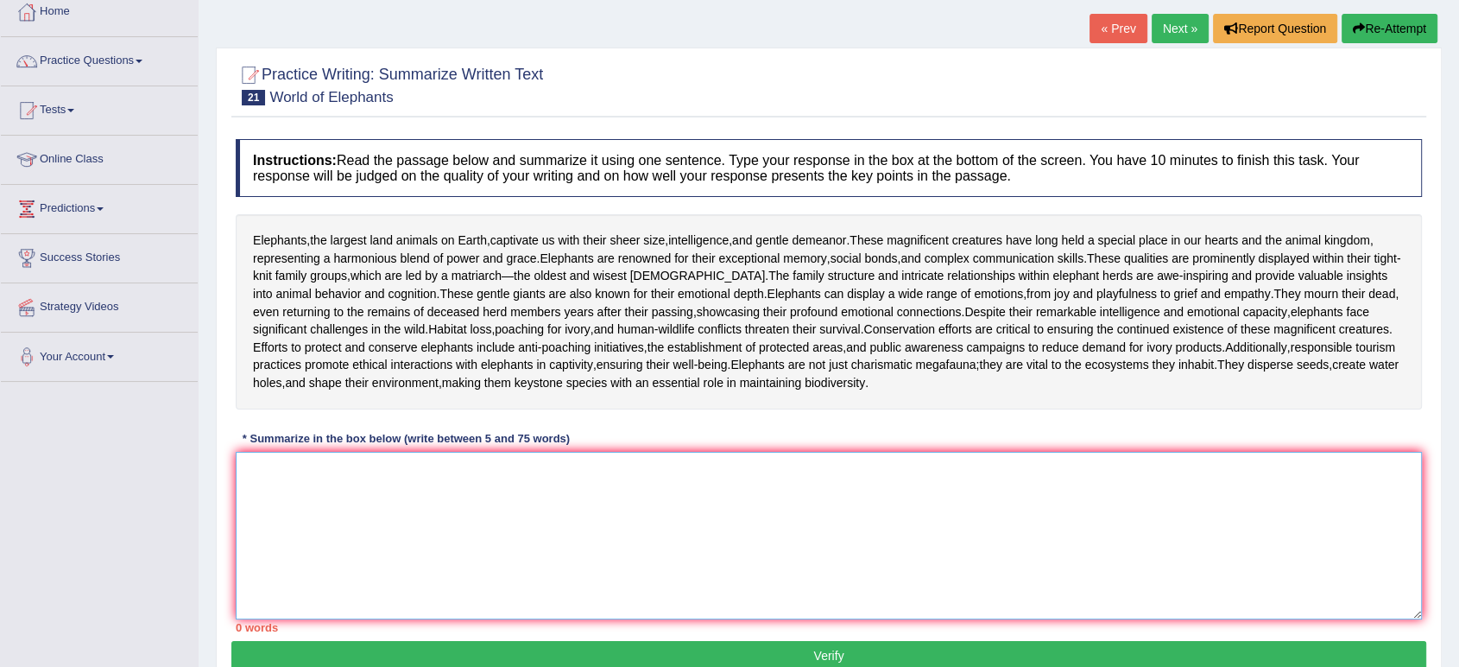
click at [458, 572] on textarea at bounding box center [829, 536] width 1186 height 168
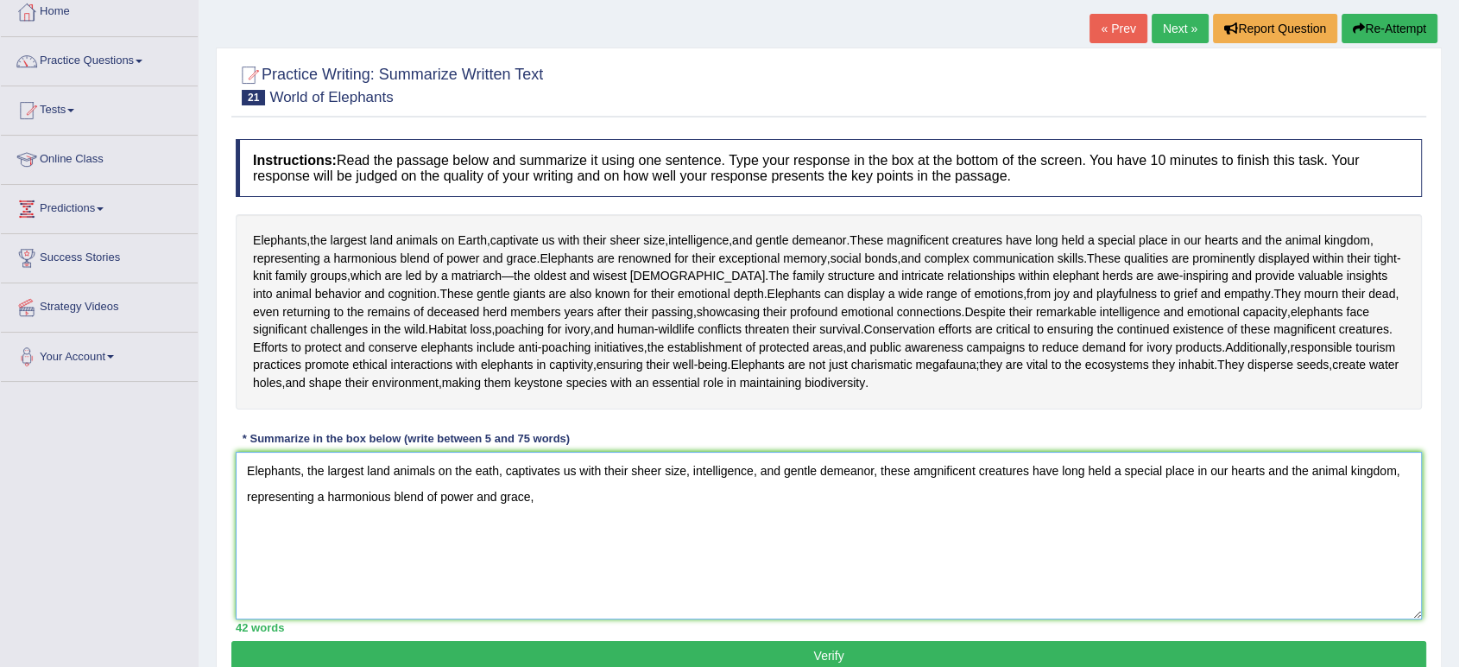
click at [926, 499] on textarea "Elephants, the largest land animals on the eath, captivates us with their sheer…" at bounding box center [829, 536] width 1186 height 168
click at [718, 572] on textarea "Elephants, the largest land animals on the eath, captivates us with their sheer…" at bounding box center [829, 536] width 1186 height 168
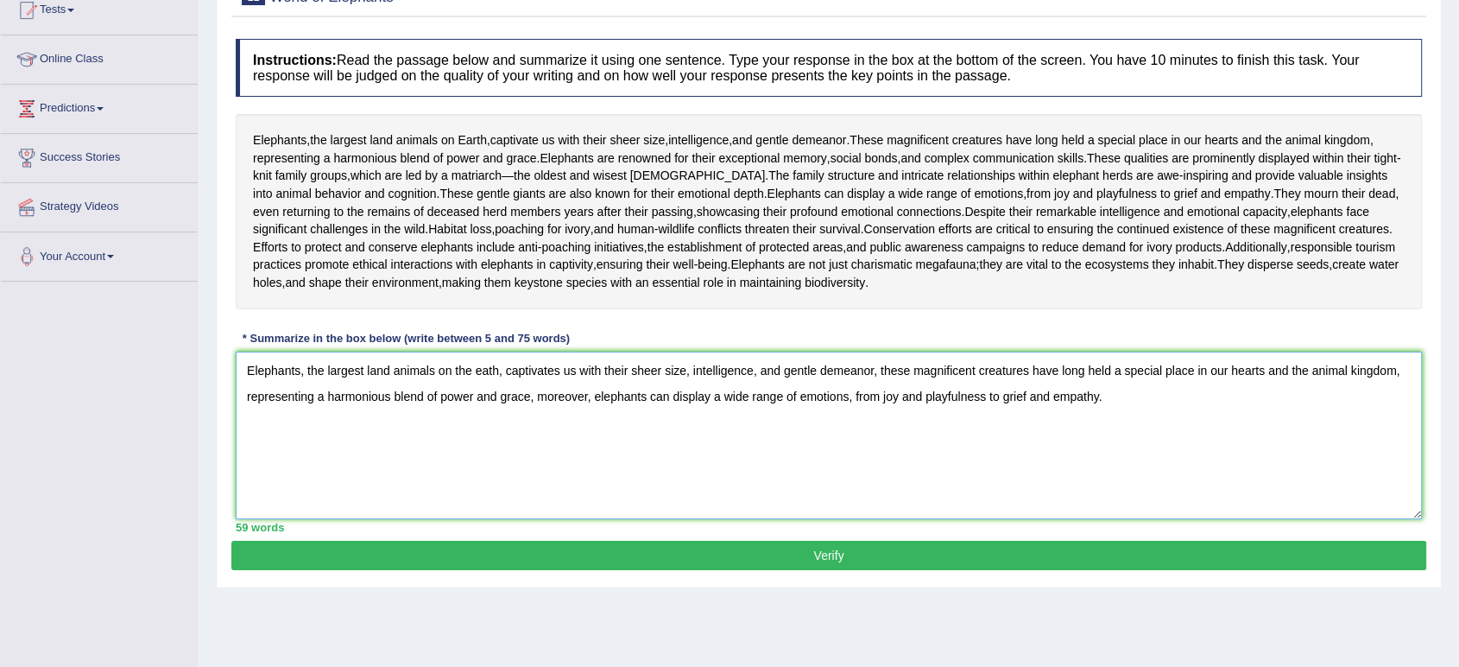
scroll to position [206, 0]
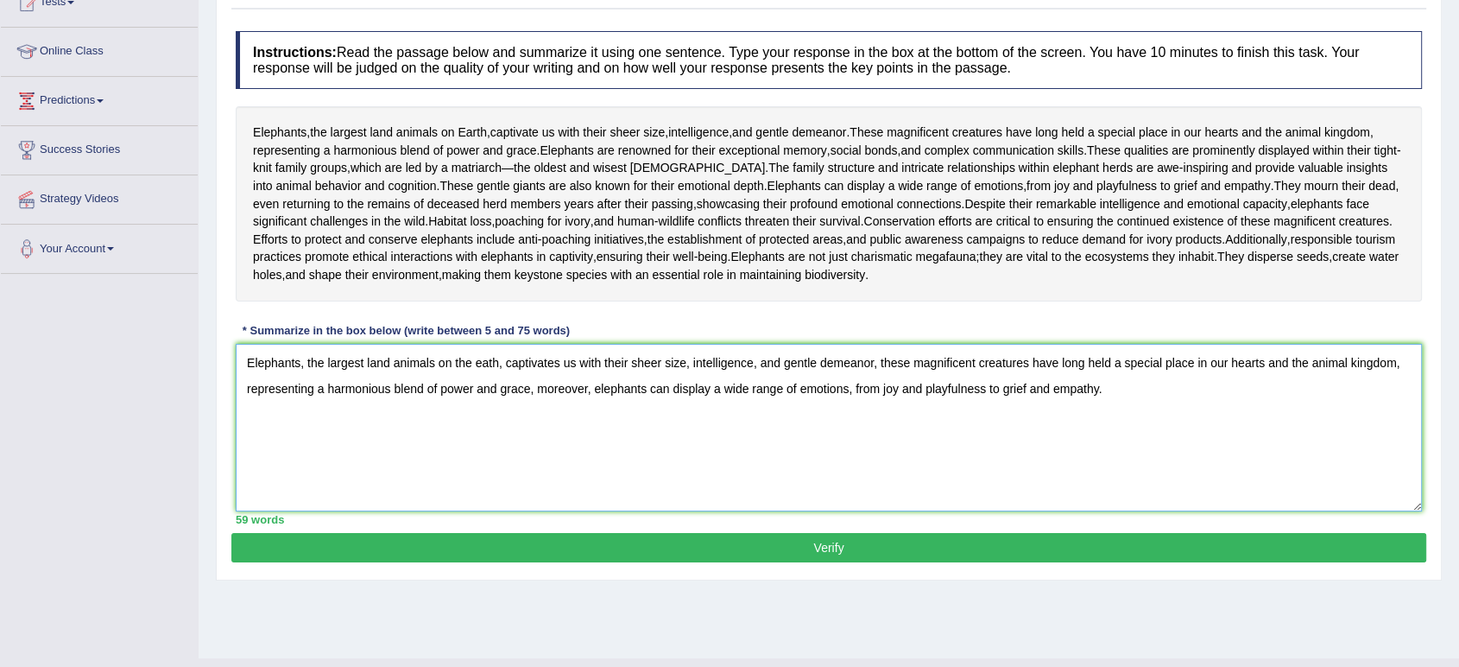
type textarea "Elephants, the largest land animals on the eath, captivates us with their sheer…"
click at [739, 562] on button "Verify" at bounding box center [828, 547] width 1195 height 29
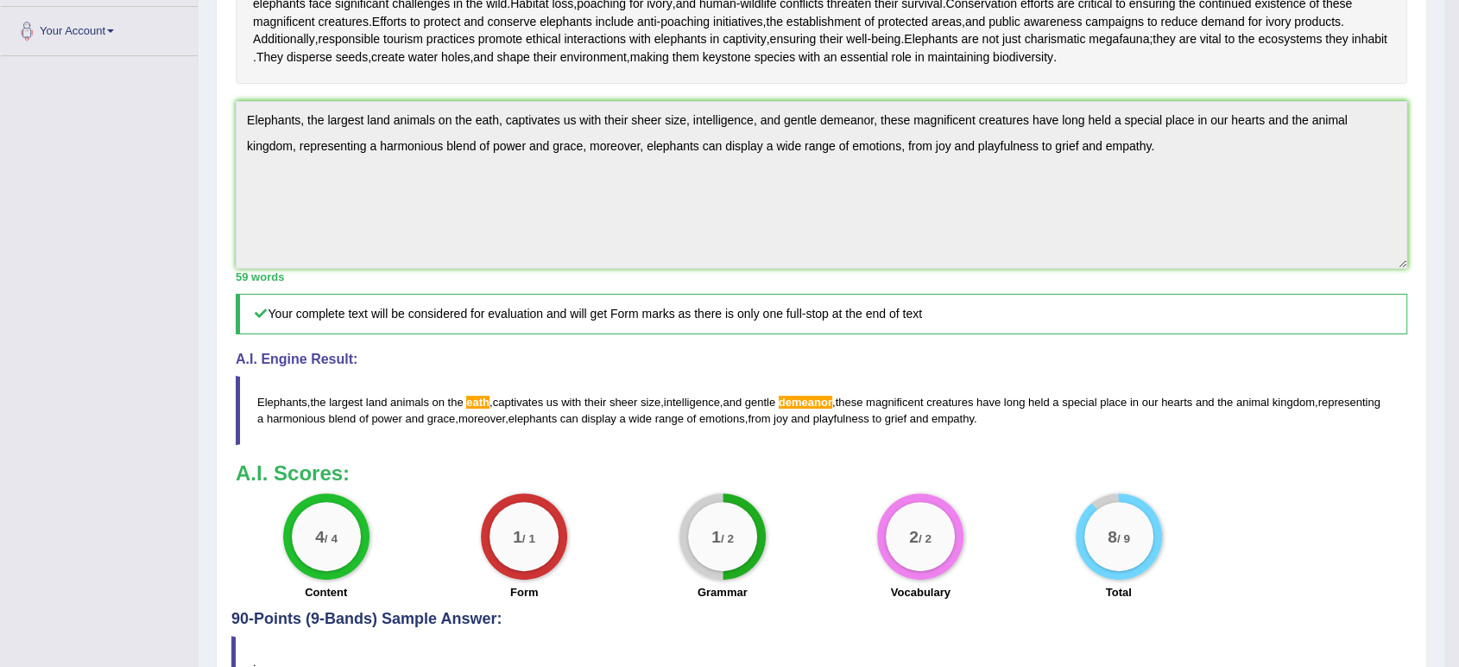
scroll to position [425, 0]
click at [816, 427] on blockquote "Elephants , the largest land animals on the eath , captivates us with their she…" at bounding box center [822, 408] width 1172 height 69
click at [817, 407] on span "demeanor" at bounding box center [806, 400] width 54 height 13
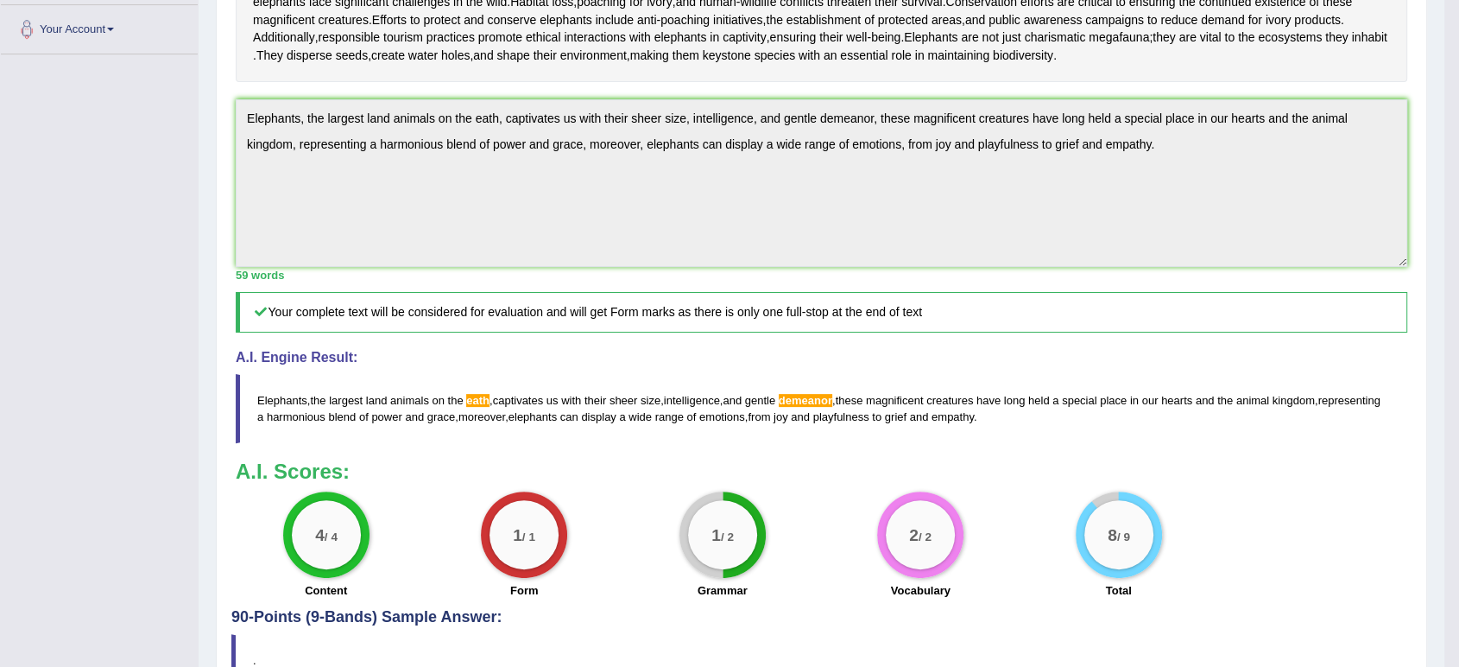
click at [817, 407] on span "demeanor" at bounding box center [806, 400] width 54 height 13
click at [482, 407] on span "eath" at bounding box center [477, 400] width 23 height 13
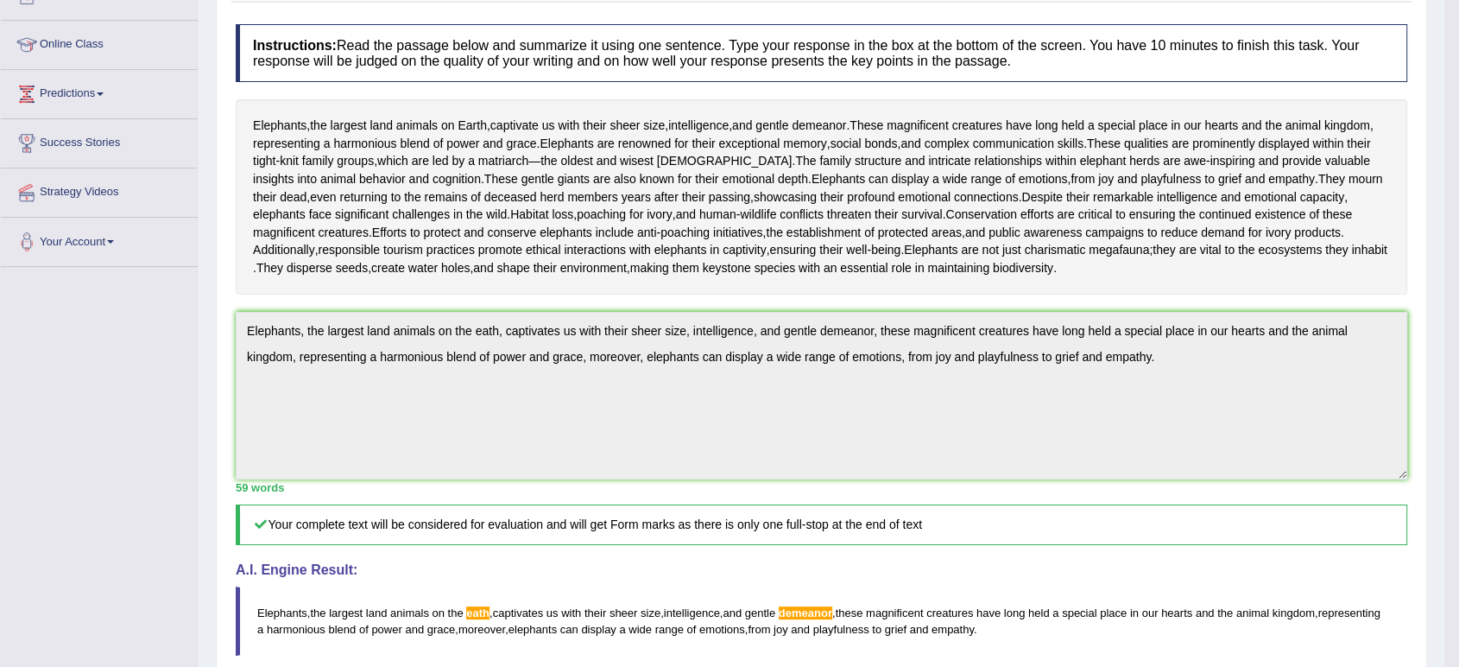
scroll to position [0, 0]
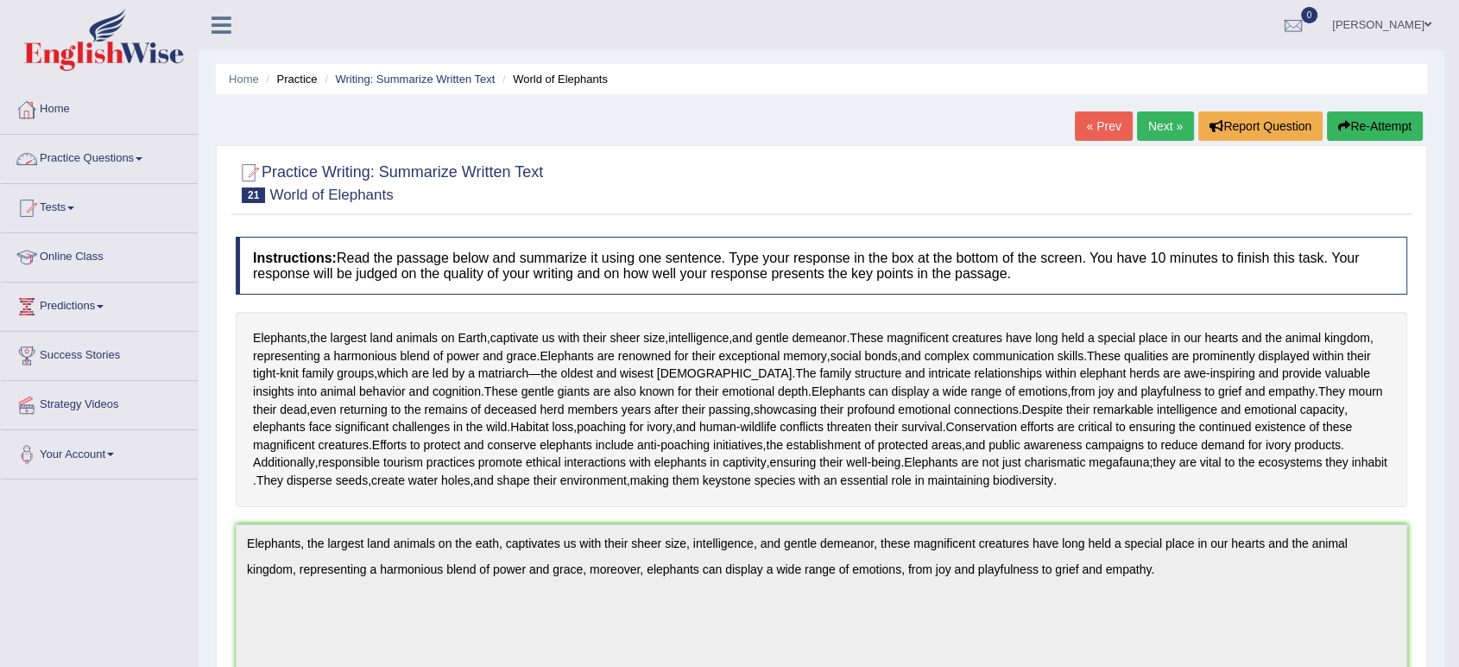
click at [147, 165] on link "Practice Questions" at bounding box center [99, 156] width 197 height 43
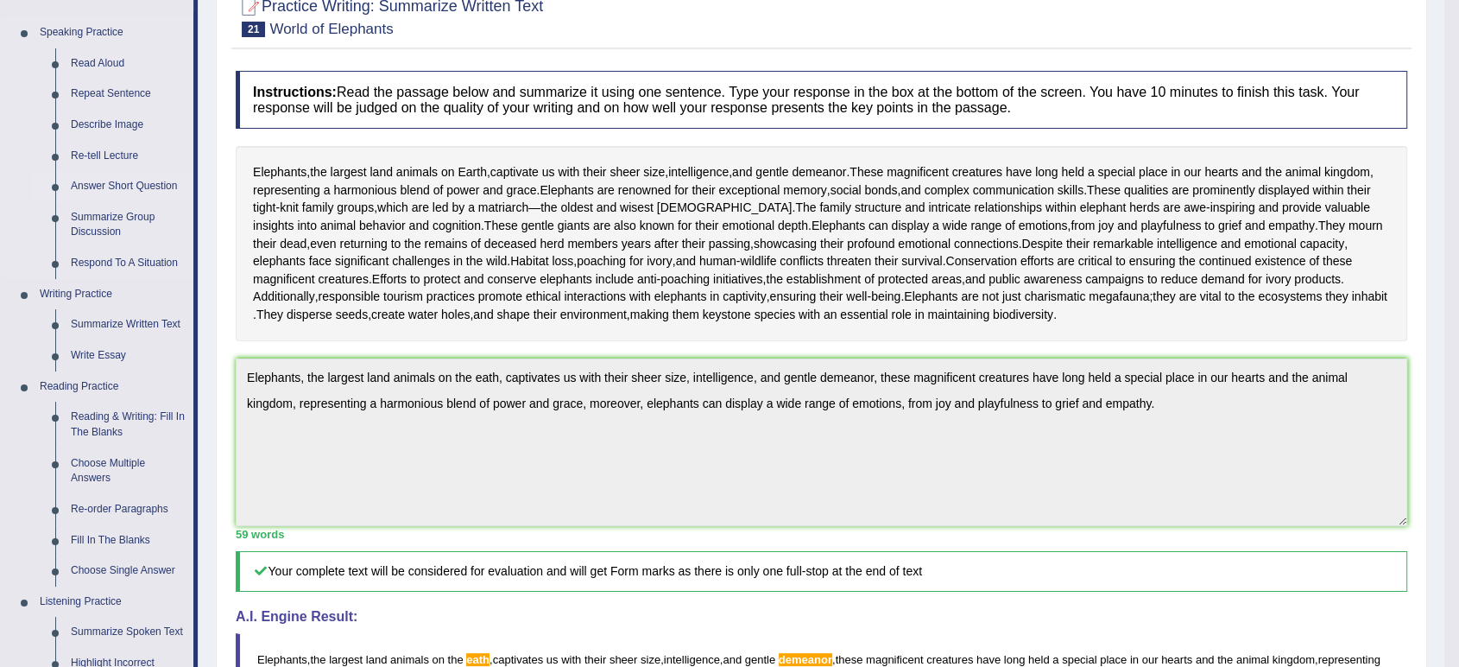
scroll to position [165, 0]
click at [118, 348] on link "Write Essay" at bounding box center [128, 356] width 130 height 31
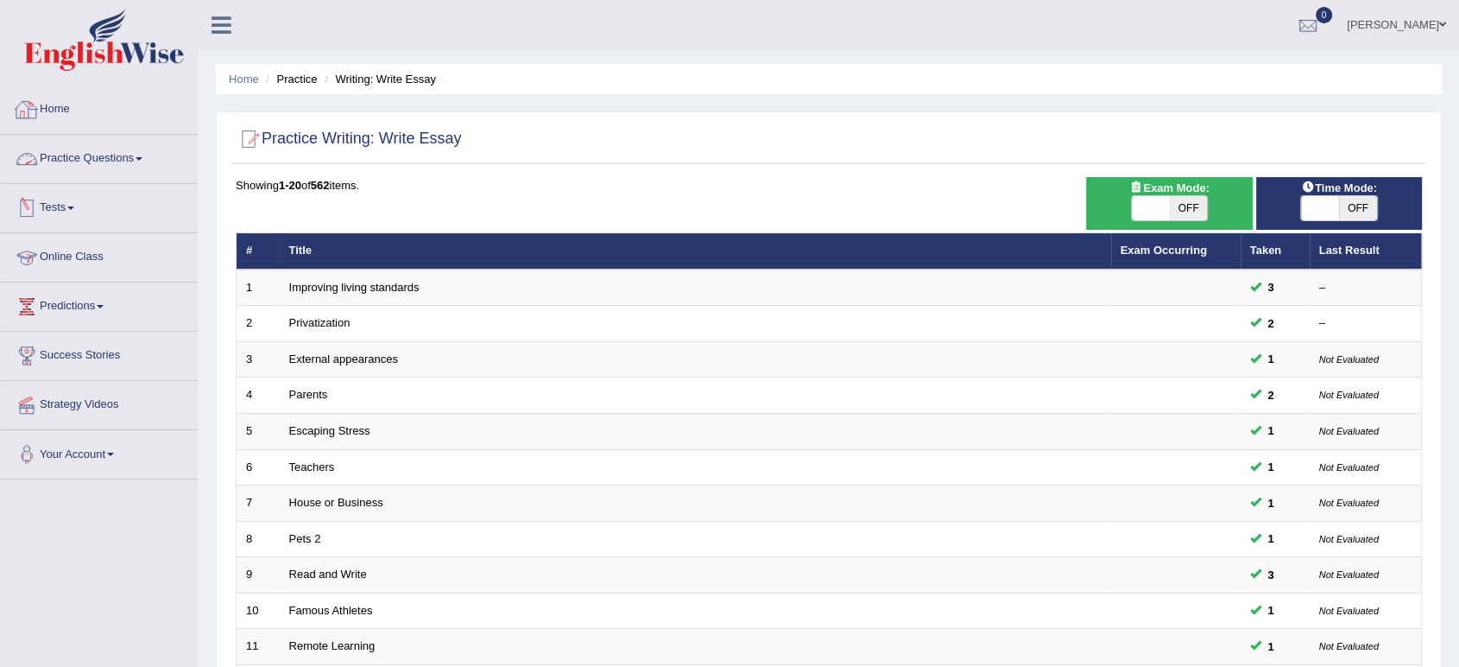
click at [61, 113] on link "Home" at bounding box center [99, 106] width 197 height 43
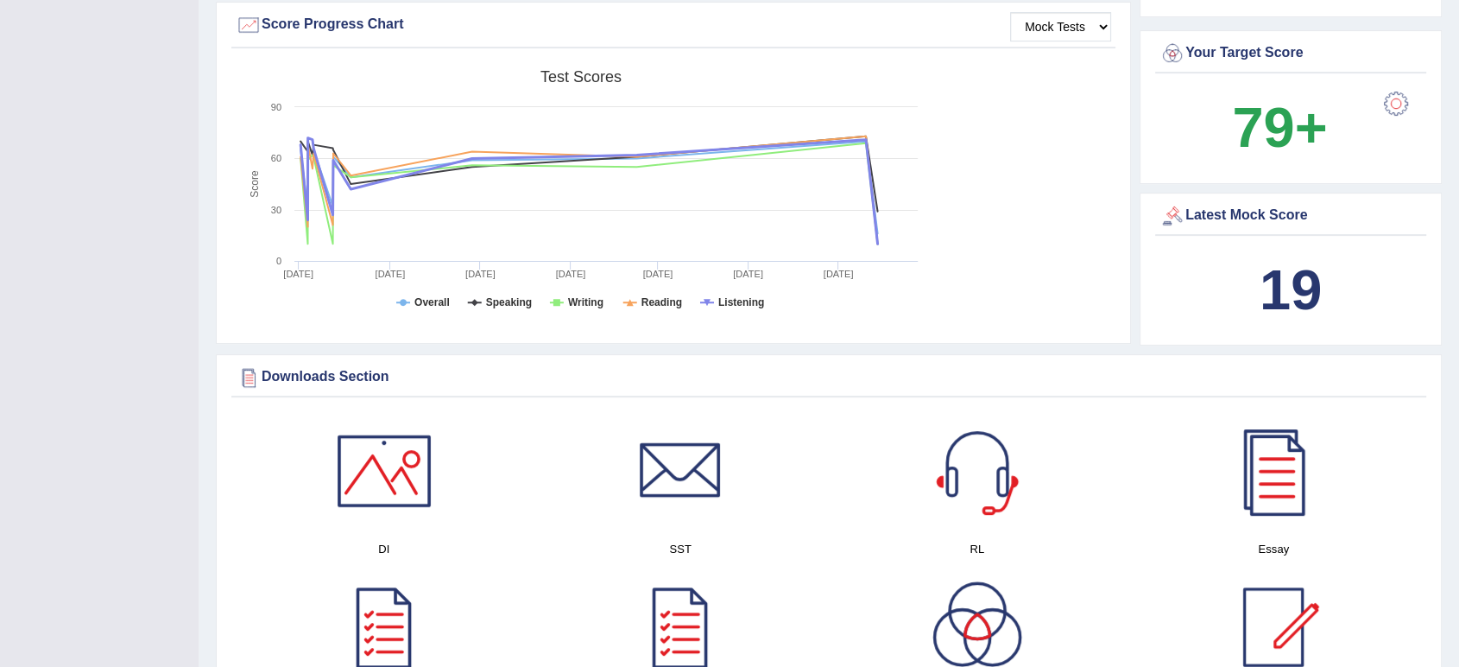
scroll to position [587, 0]
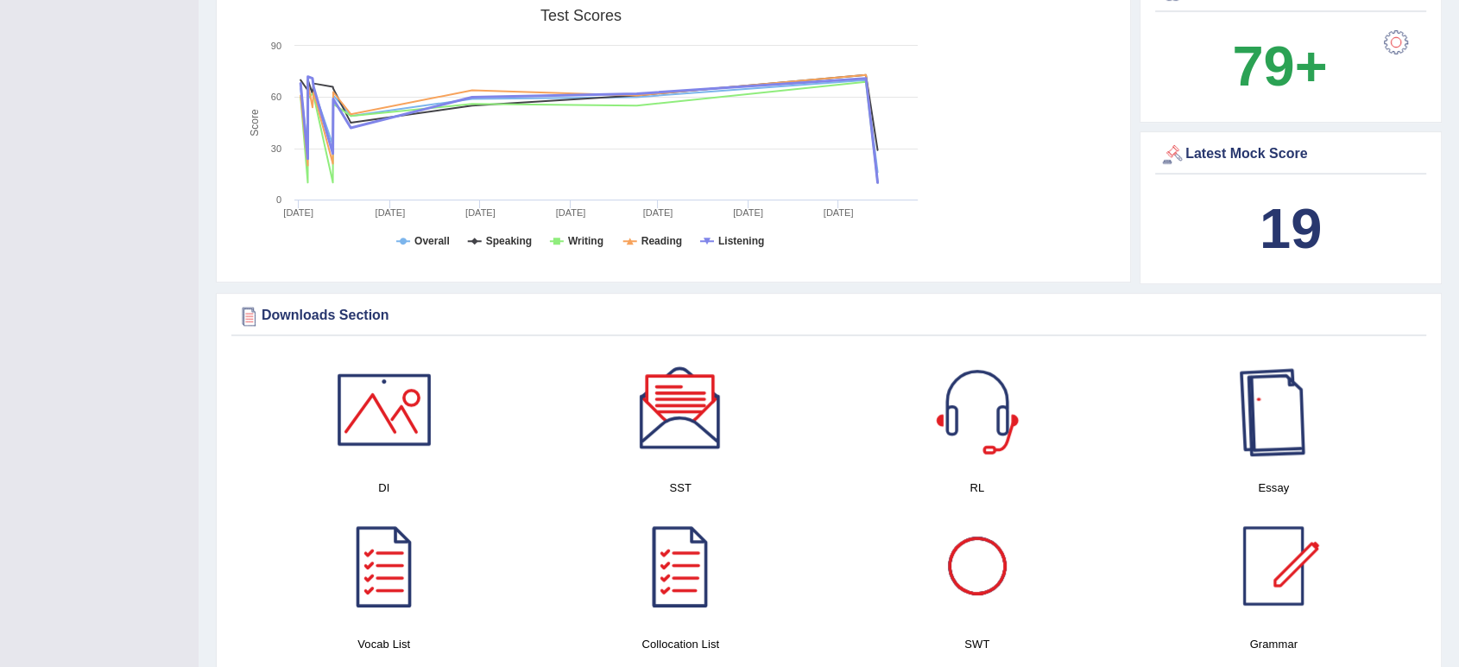
click at [1243, 429] on div at bounding box center [1273, 409] width 121 height 121
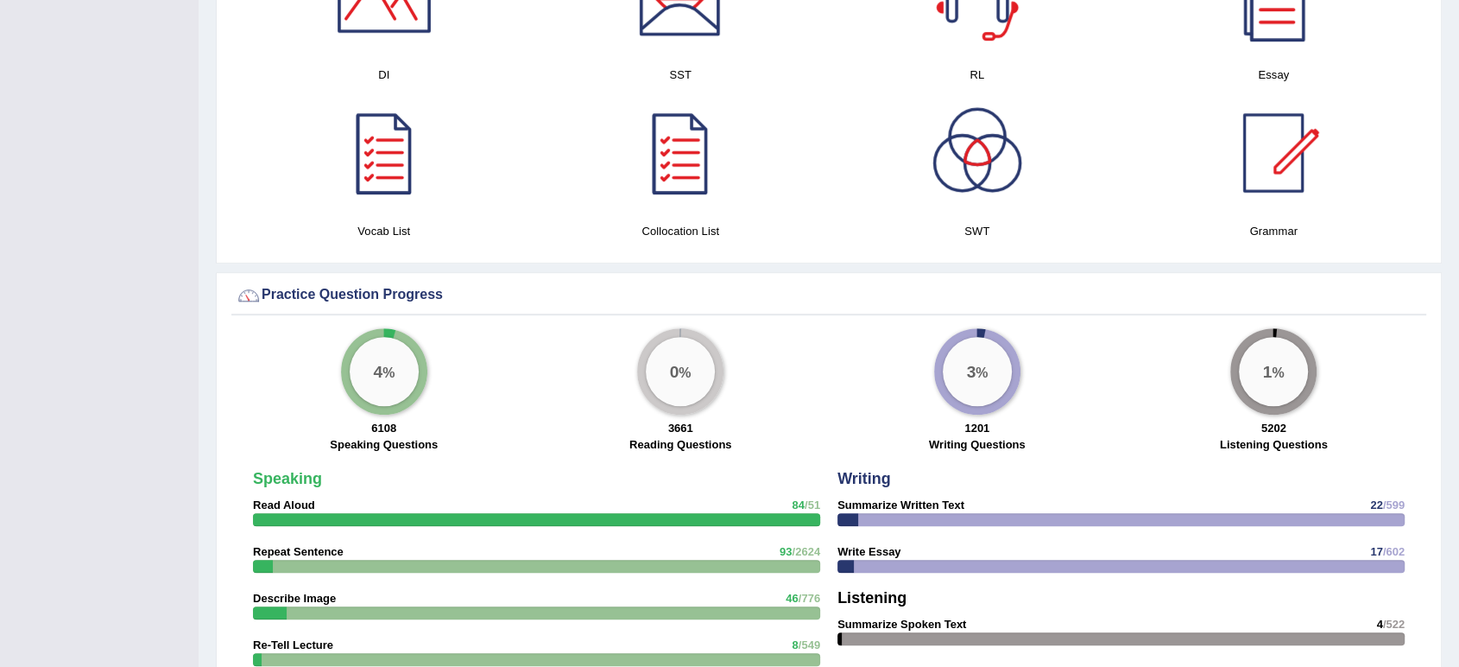
scroll to position [1001, 0]
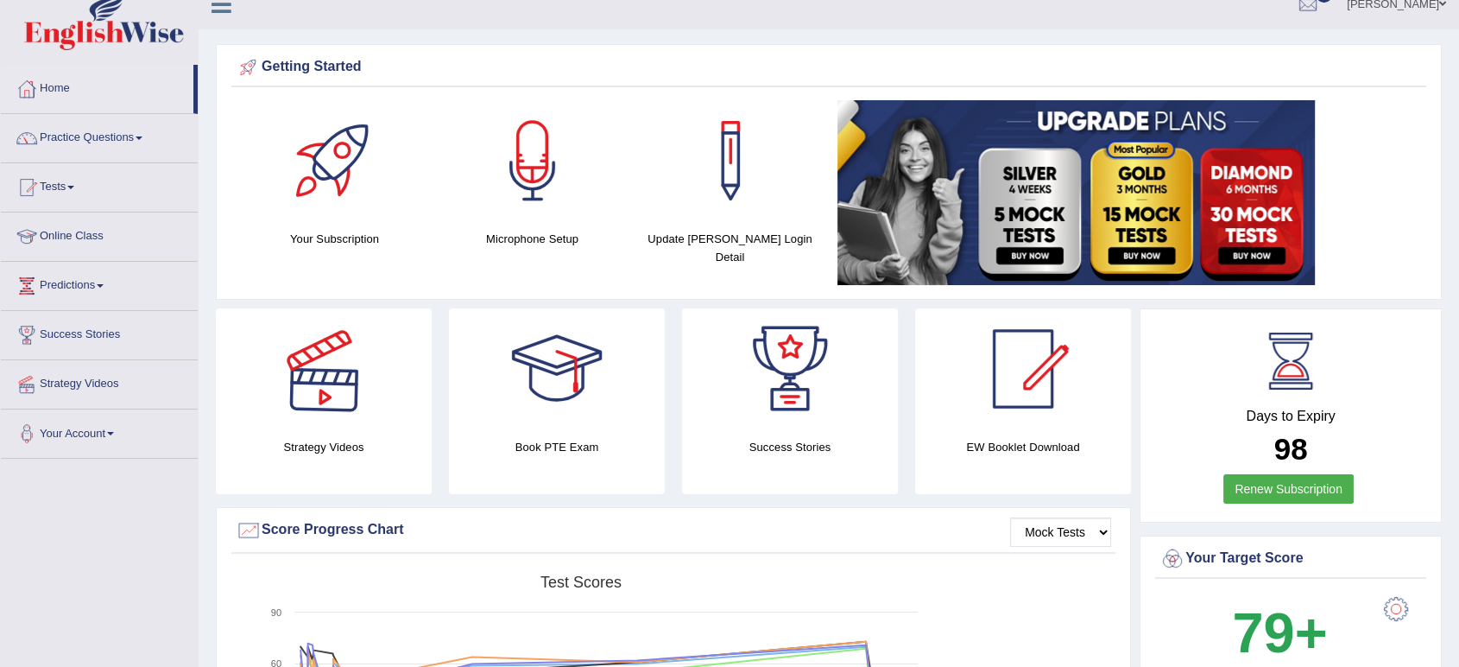
scroll to position [0, 0]
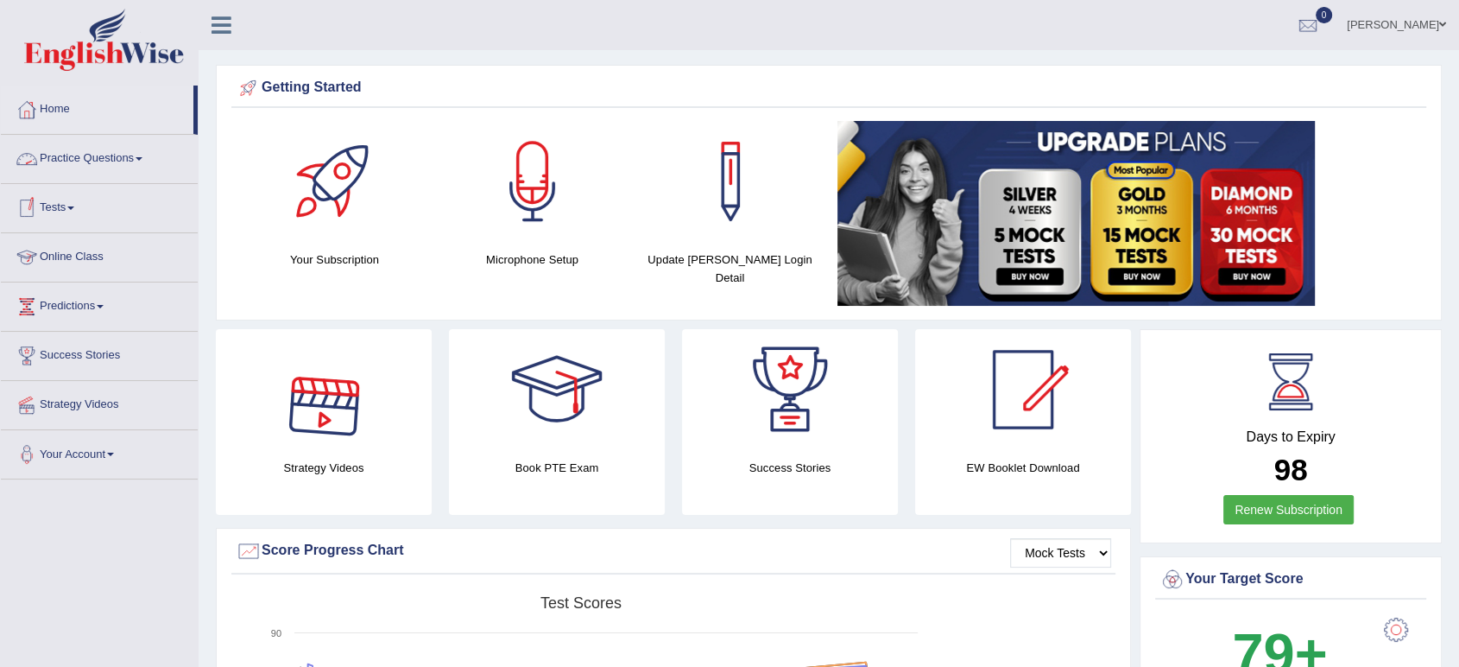
click at [142, 159] on span at bounding box center [139, 158] width 7 height 3
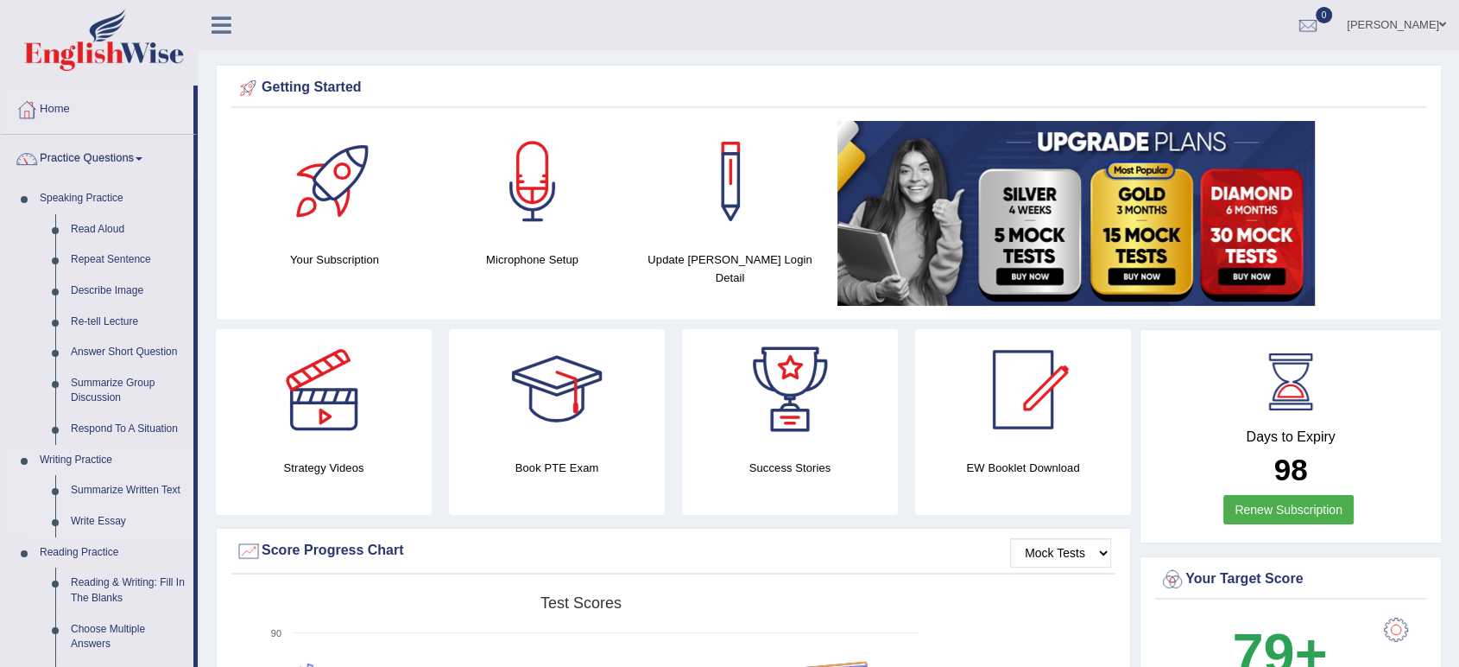
click at [98, 519] on link "Write Essay" at bounding box center [128, 521] width 130 height 31
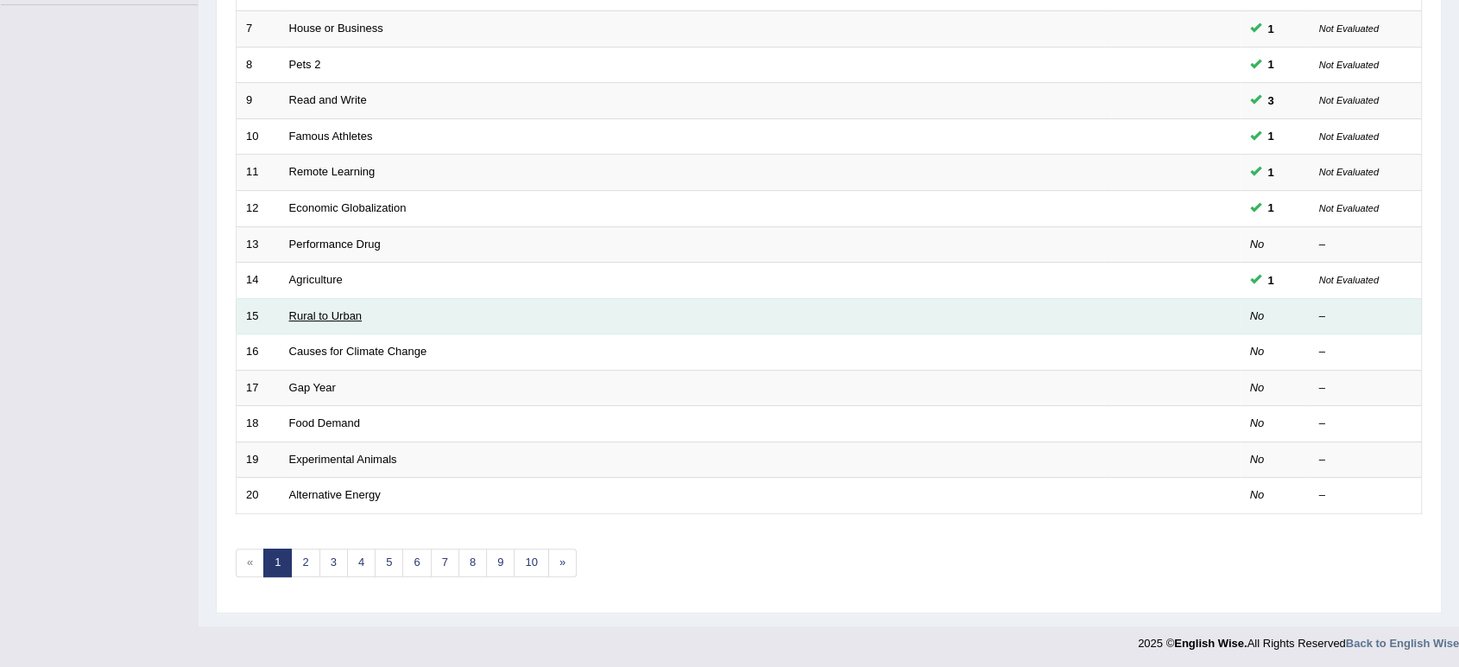
click at [338, 316] on link "Rural to Urban" at bounding box center [325, 315] width 73 height 13
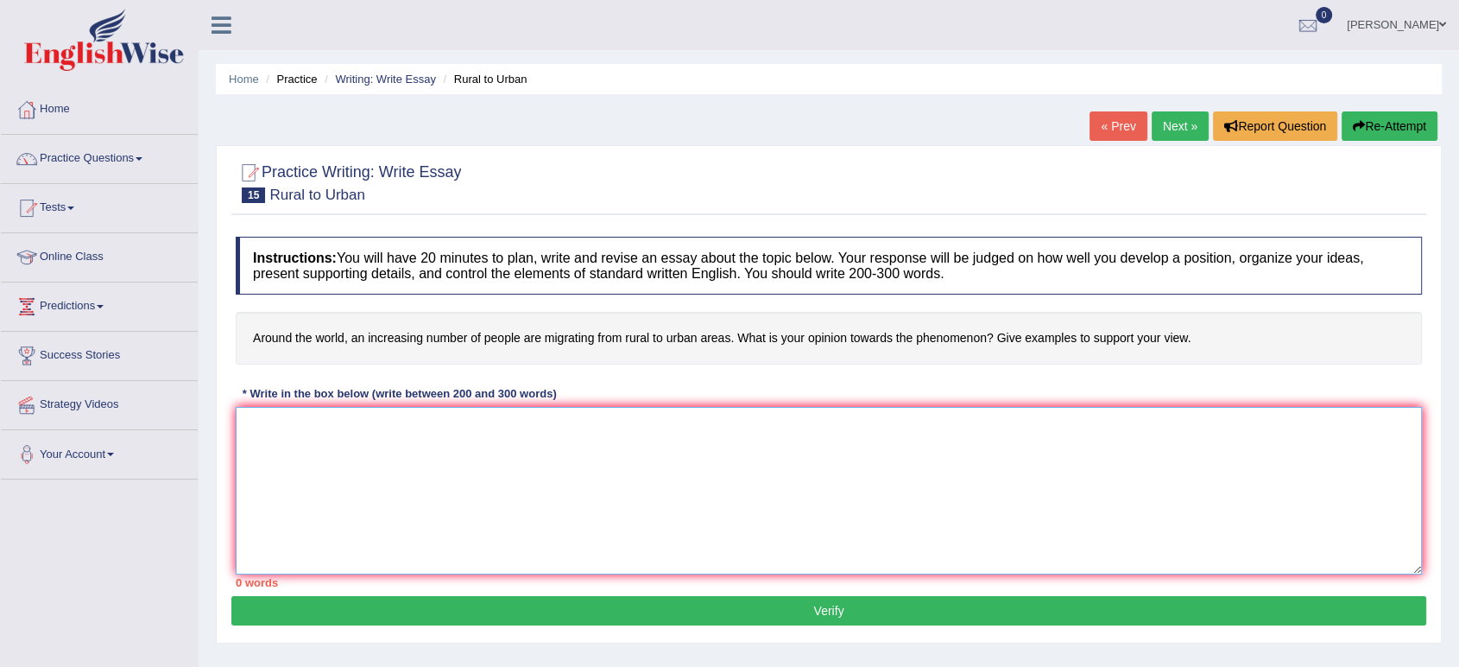
click at [336, 421] on textarea at bounding box center [829, 491] width 1186 height 168
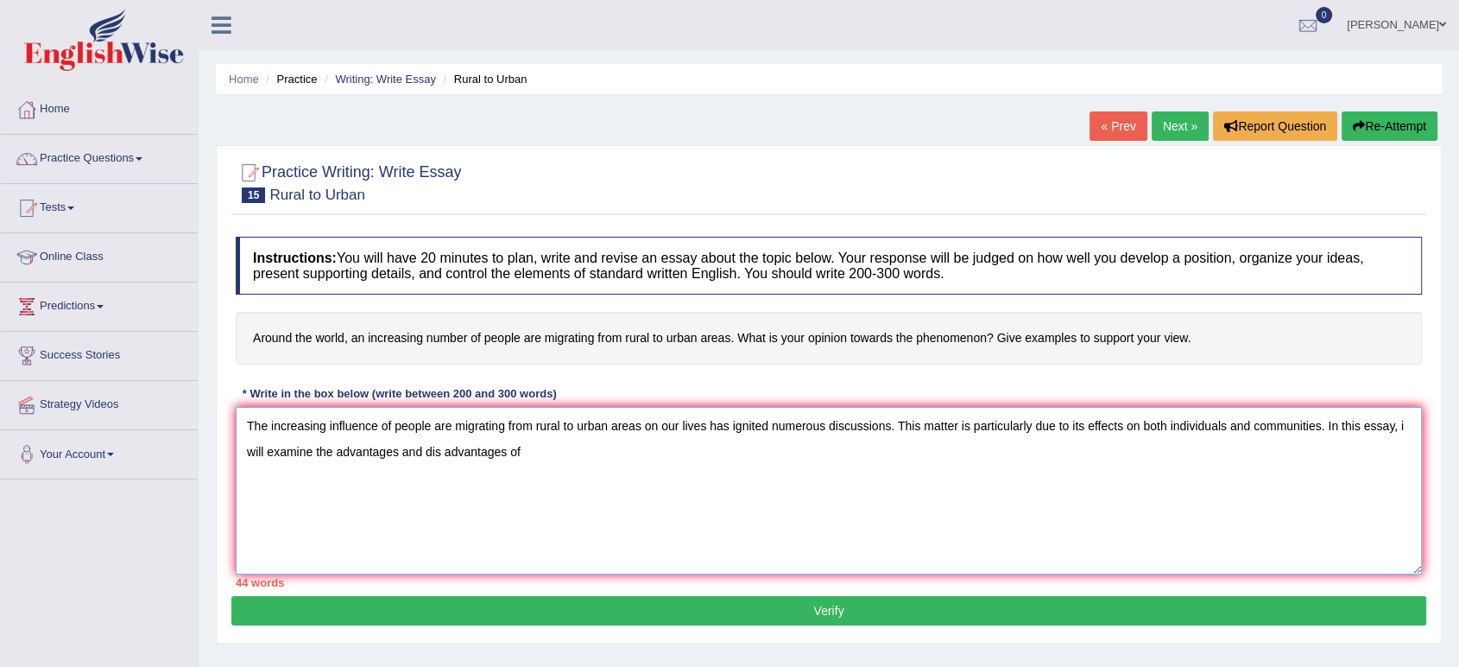
click at [443, 461] on textarea "The increasing influence of people are migrating from rural to urban areas on o…" at bounding box center [829, 491] width 1186 height 168
click at [556, 453] on textarea "The increasing influence of people are migrating from rural to urban areas on o…" at bounding box center [829, 491] width 1186 height 168
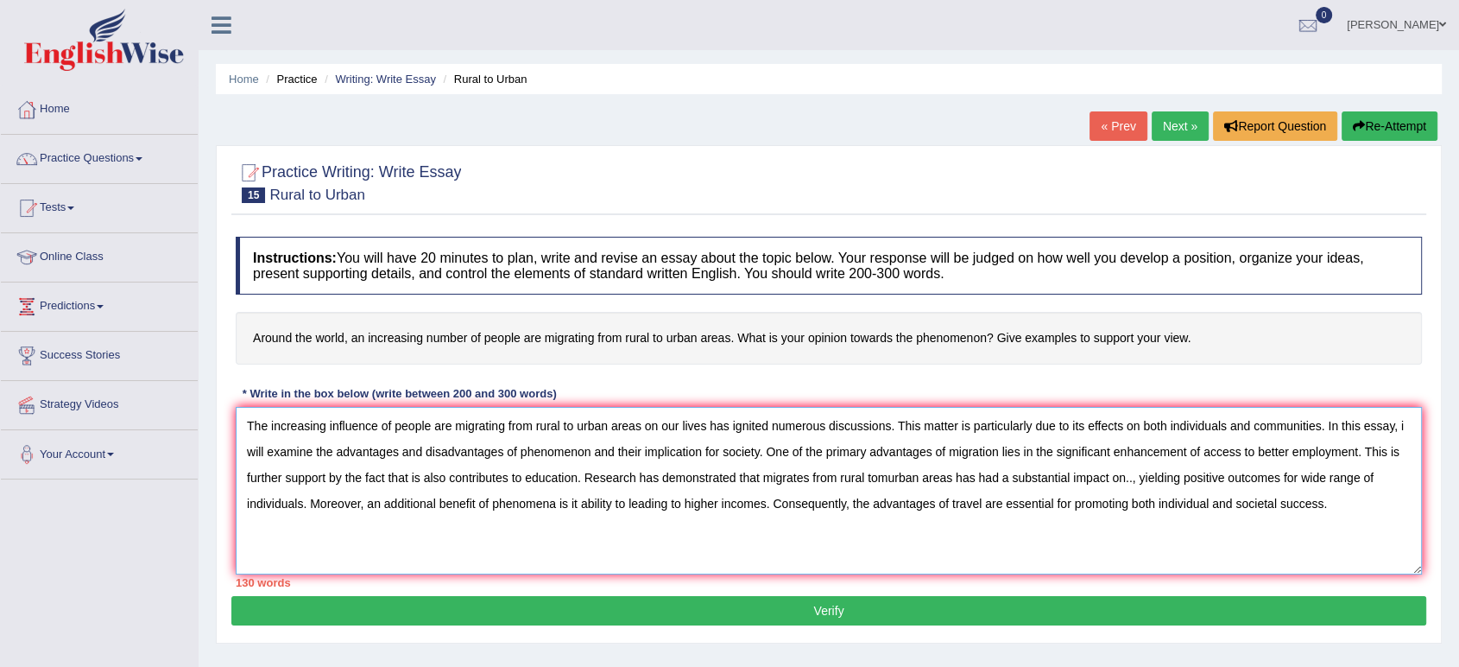
click at [762, 461] on textarea "The increasing influence of people are migrating from rural to urban areas on o…" at bounding box center [829, 491] width 1186 height 168
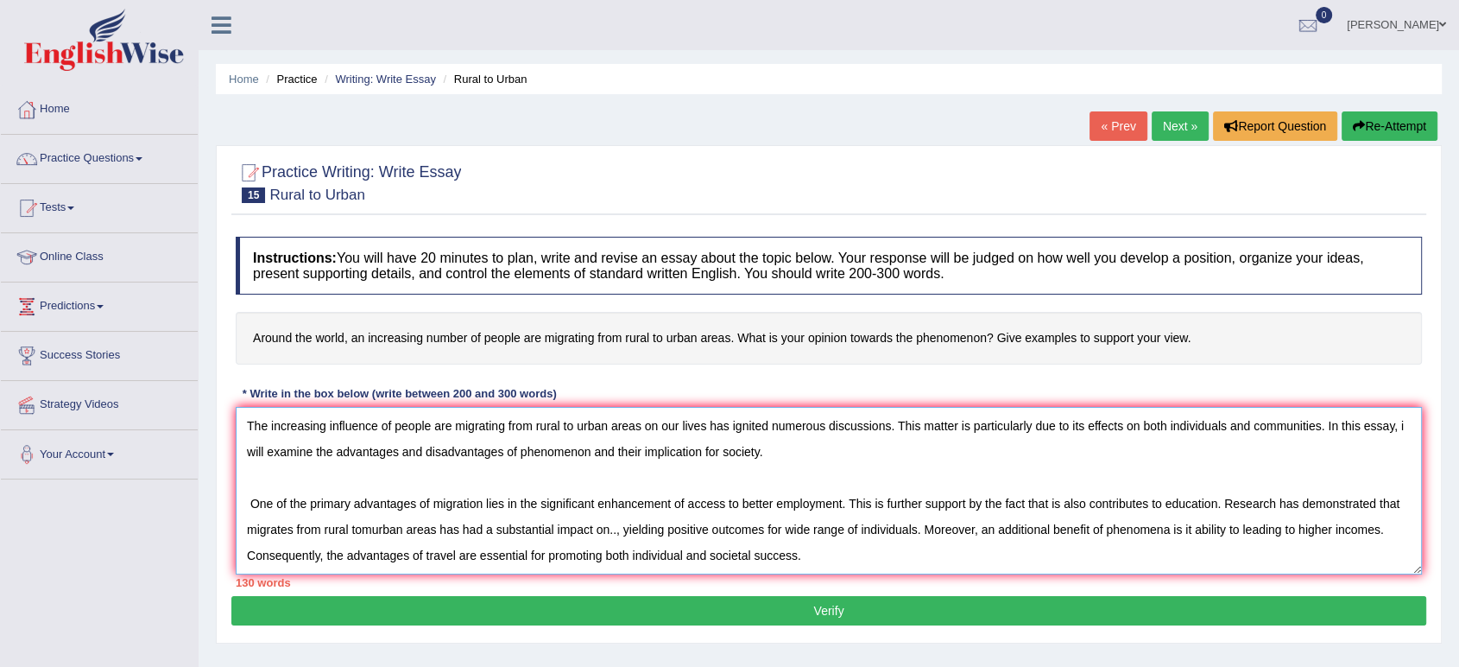
scroll to position [24, 0]
click at [898, 530] on textarea "The increasing influence of people are migrating from rural to urban areas on o…" at bounding box center [829, 491] width 1186 height 168
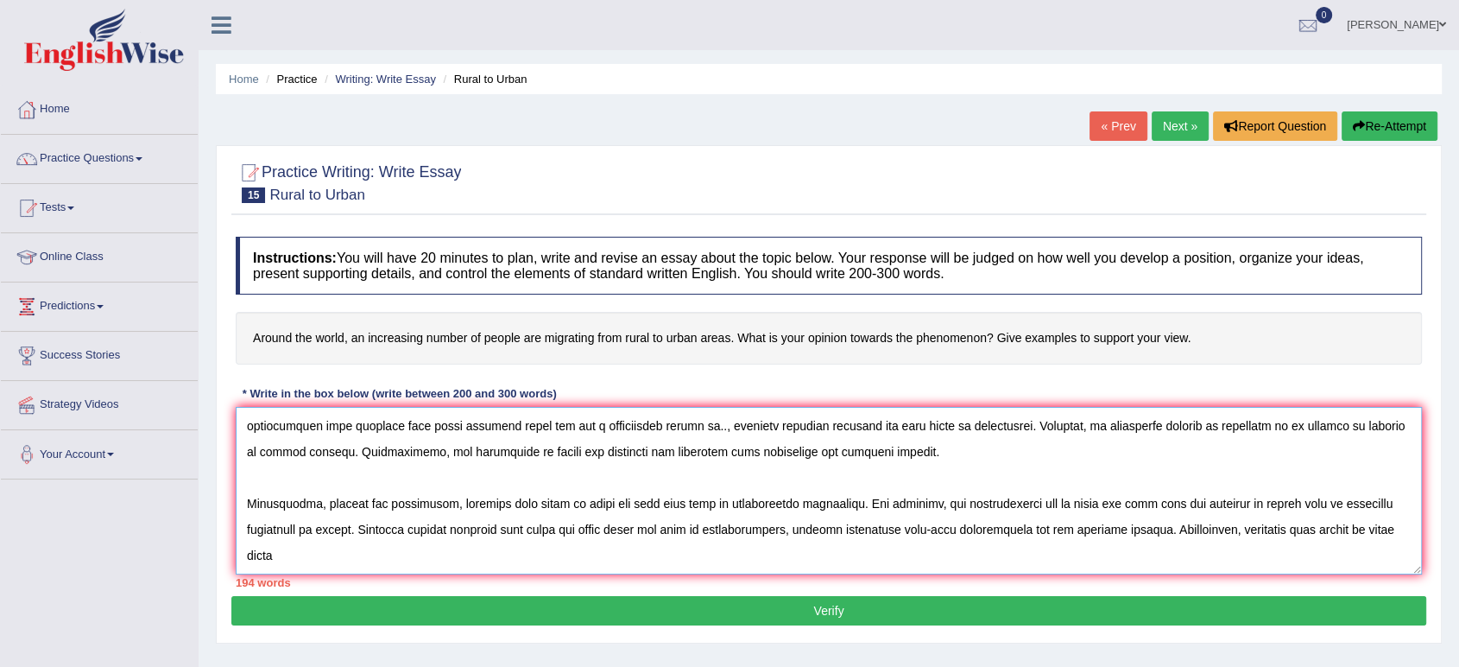
scroll to position [123, 0]
click at [1312, 534] on textarea at bounding box center [829, 491] width 1186 height 168
click at [1306, 510] on textarea at bounding box center [829, 491] width 1186 height 168
click at [1316, 521] on textarea at bounding box center [829, 491] width 1186 height 168
click at [729, 496] on textarea at bounding box center [829, 491] width 1186 height 168
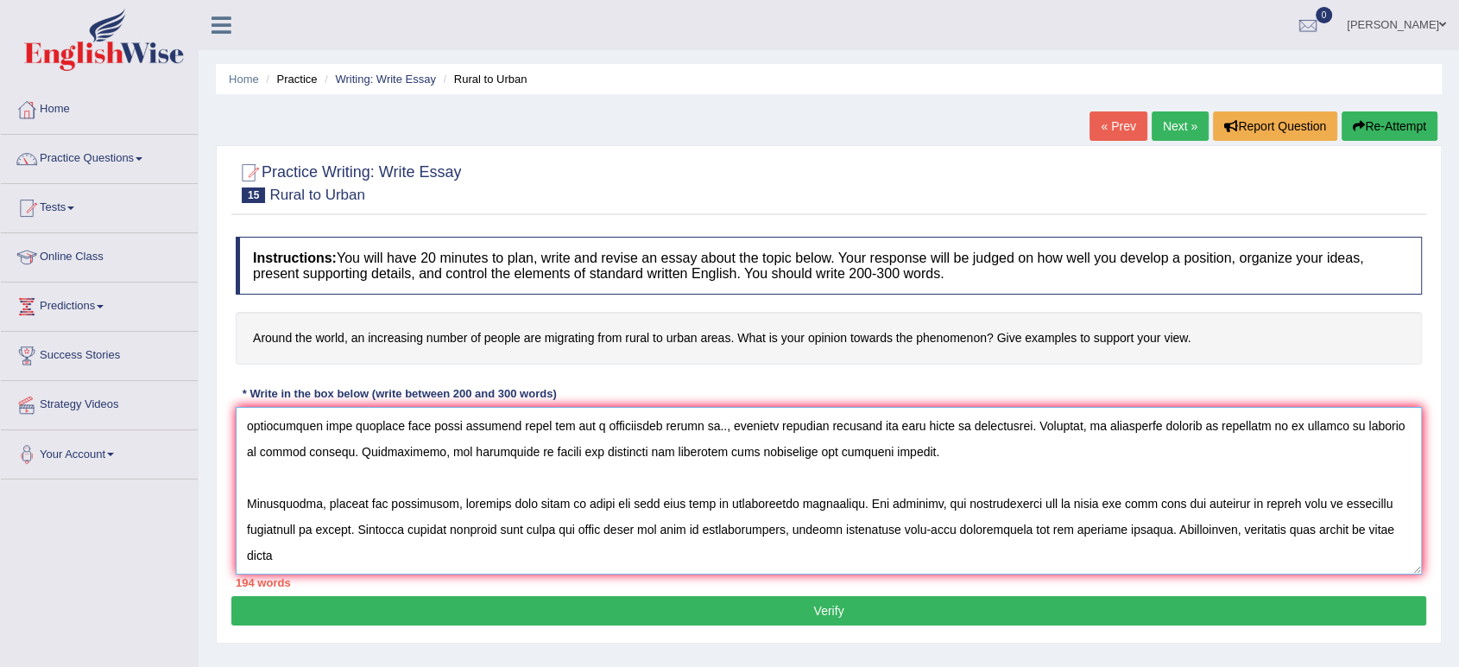
click at [604, 544] on textarea at bounding box center [829, 491] width 1186 height 168
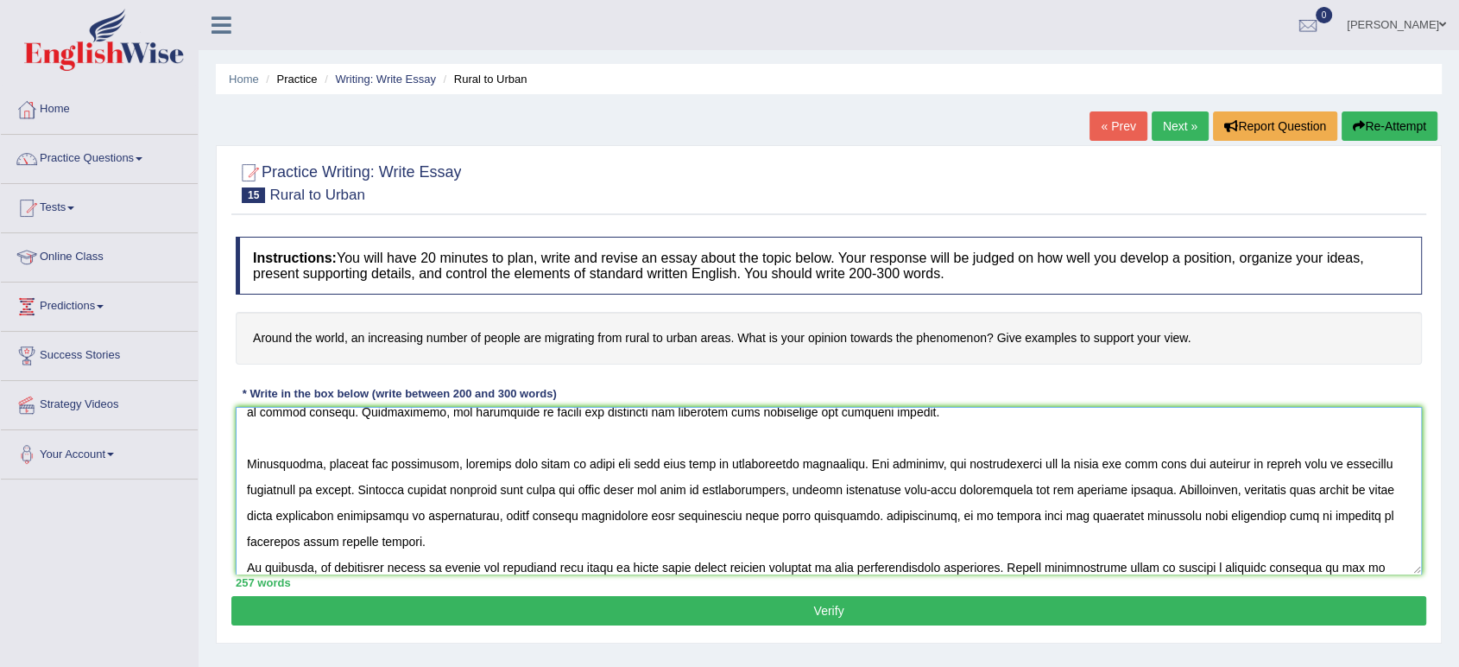
scroll to position [169, 0]
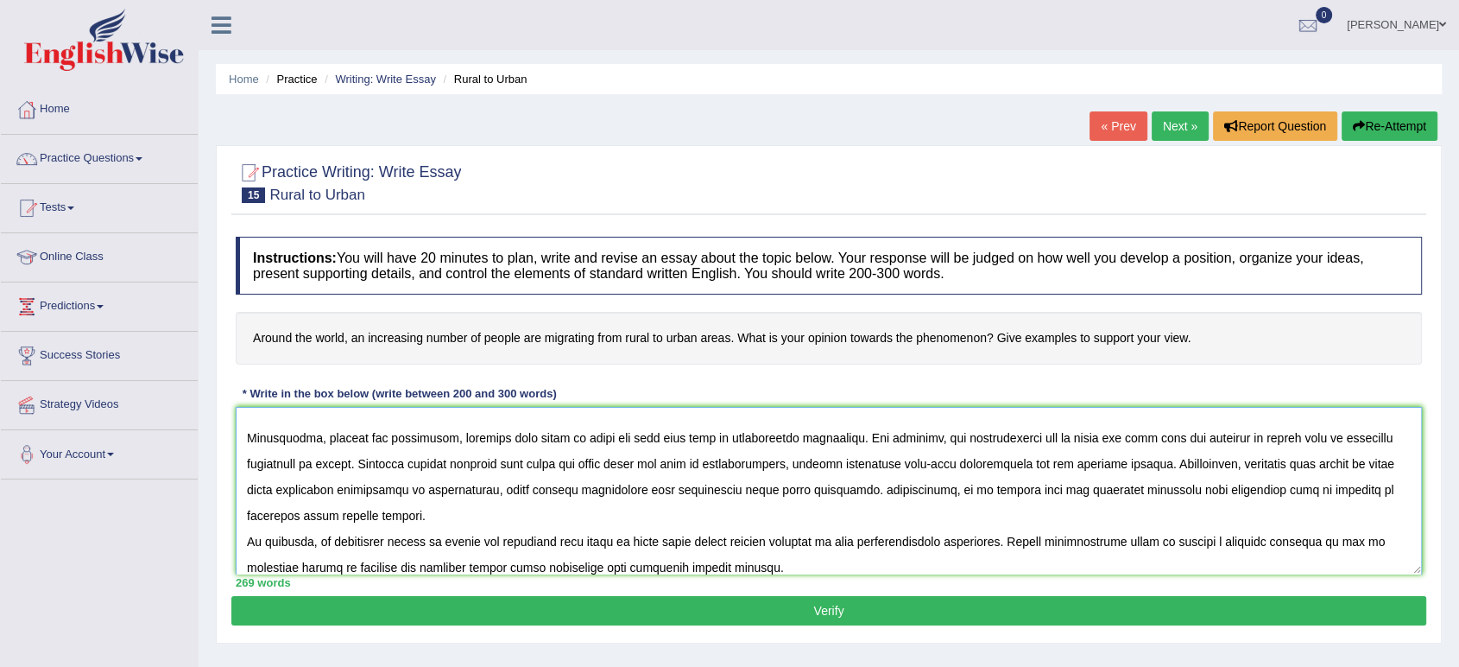
drag, startPoint x: 591, startPoint y: 548, endPoint x: 732, endPoint y: 532, distance: 141.7
click at [732, 532] on textarea at bounding box center [829, 491] width 1186 height 168
type textarea "The increasing influence of people are migrating from rural to urban areas on o…"
click at [738, 610] on button "Verify" at bounding box center [828, 610] width 1195 height 29
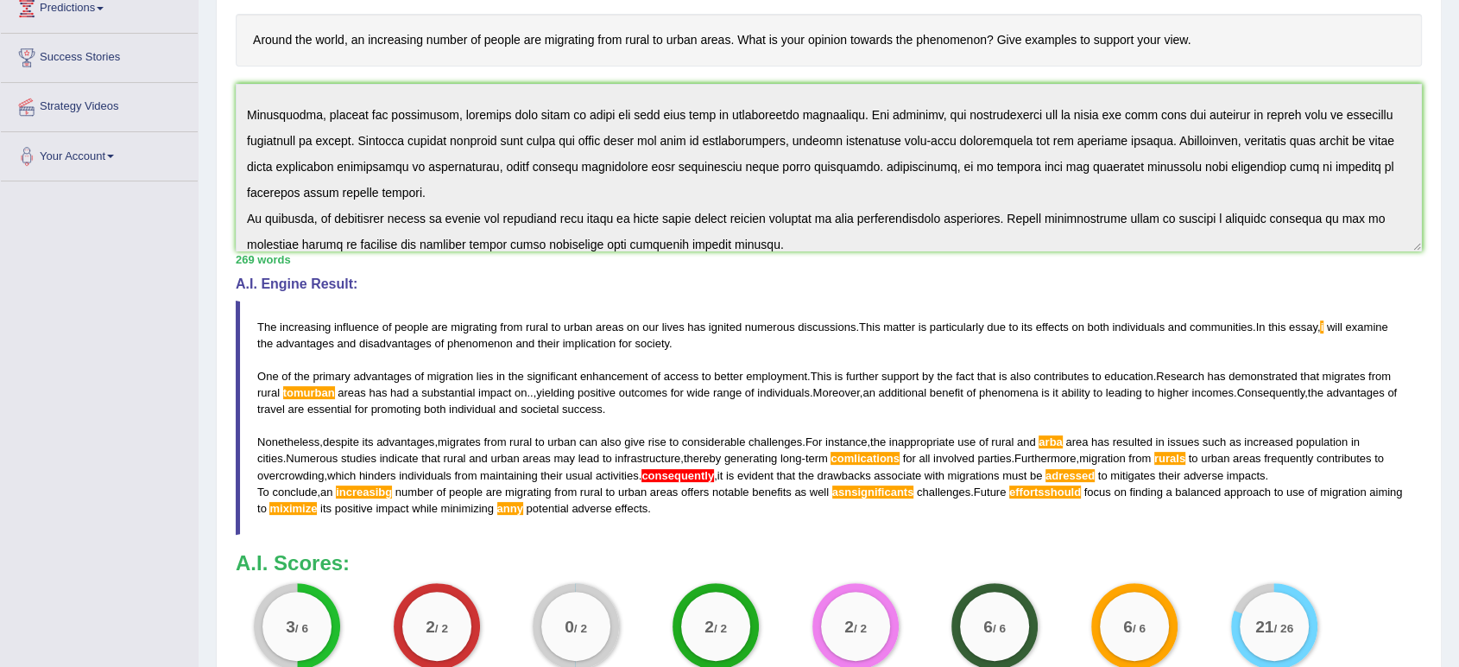
scroll to position [492, 0]
